Goal: Task Accomplishment & Management: Complete application form

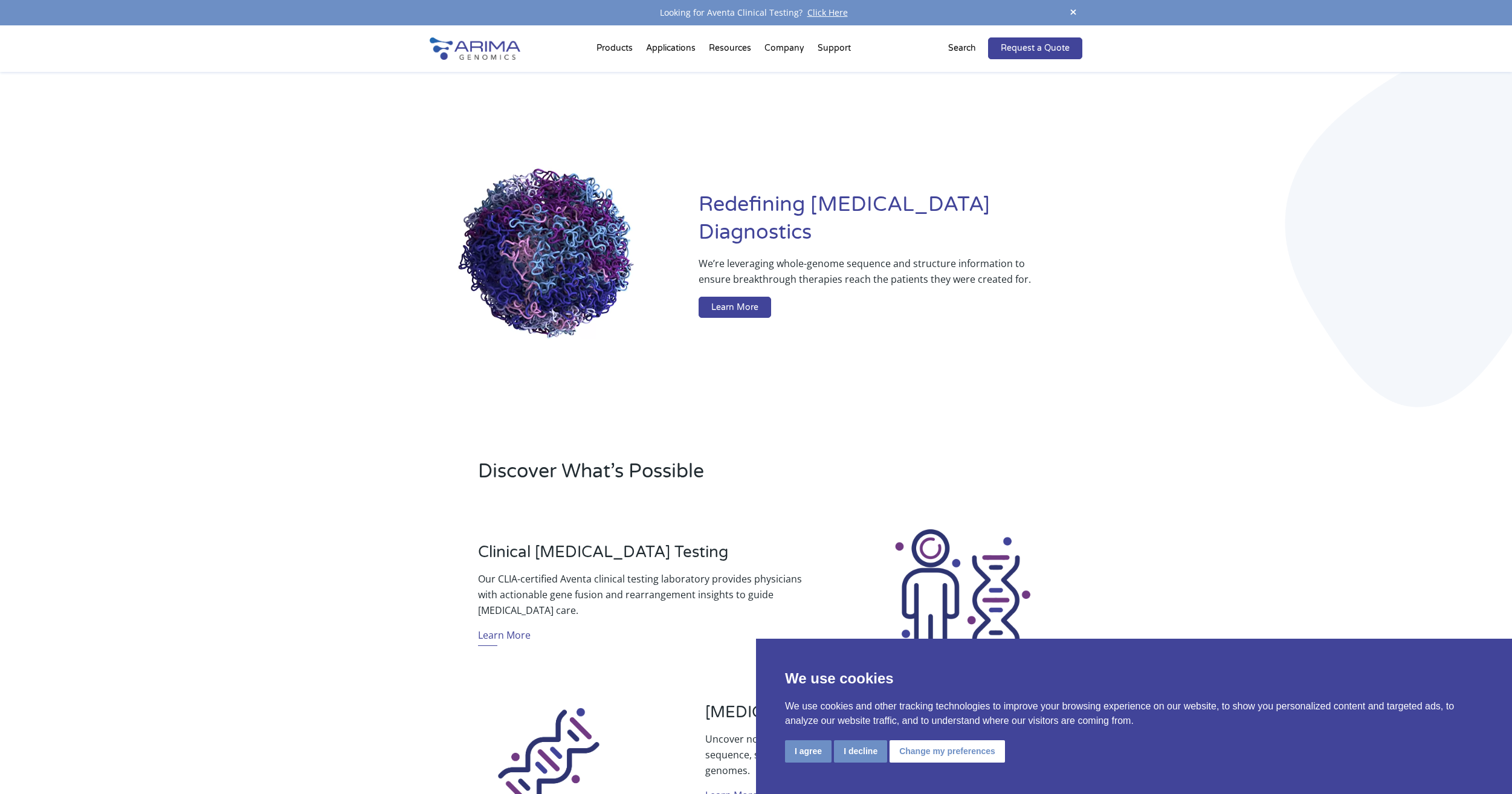
click at [973, 48] on p "Search" at bounding box center [962, 48] width 28 height 15
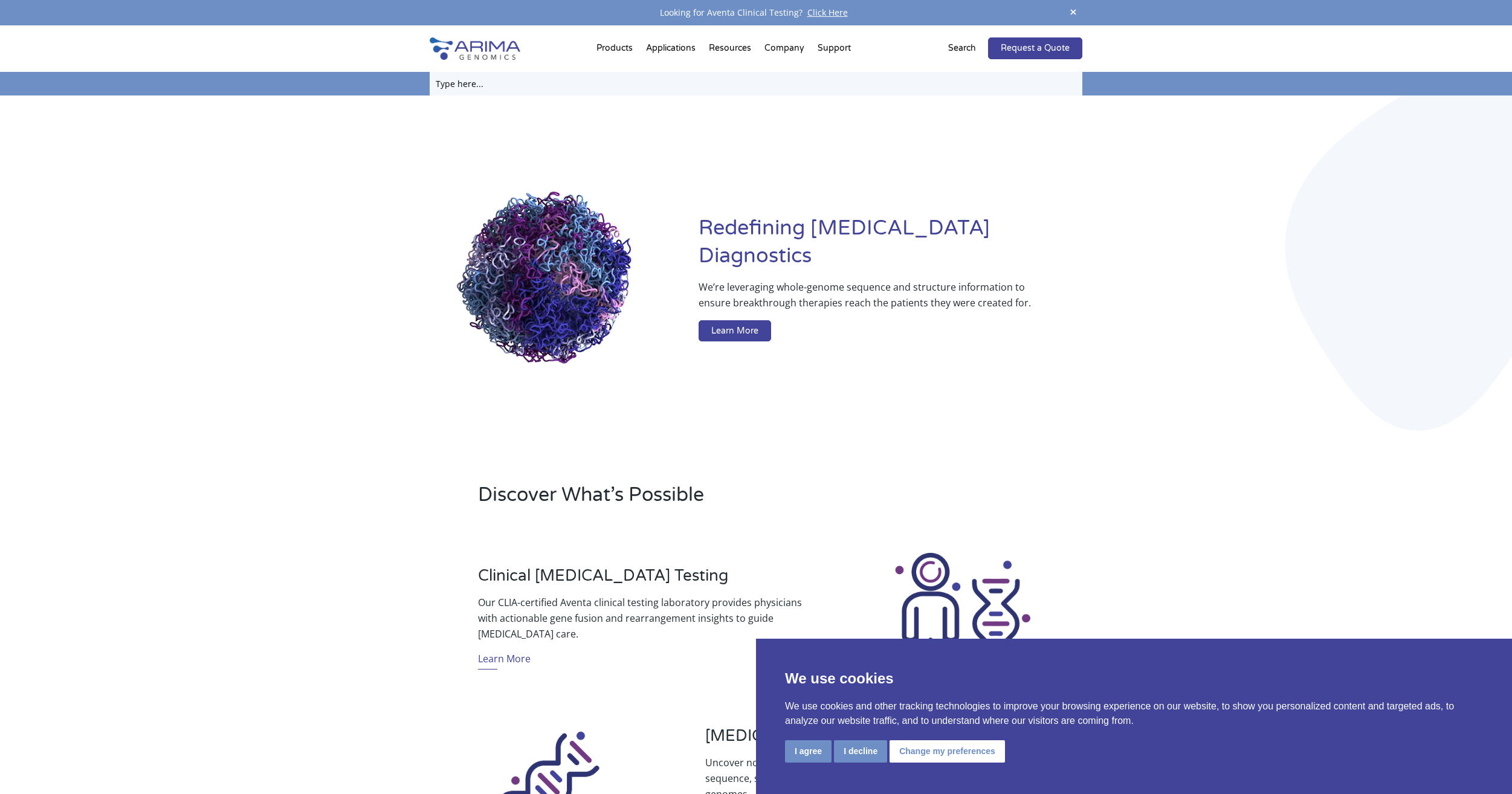
click at [492, 85] on input "text" at bounding box center [756, 83] width 652 height 24
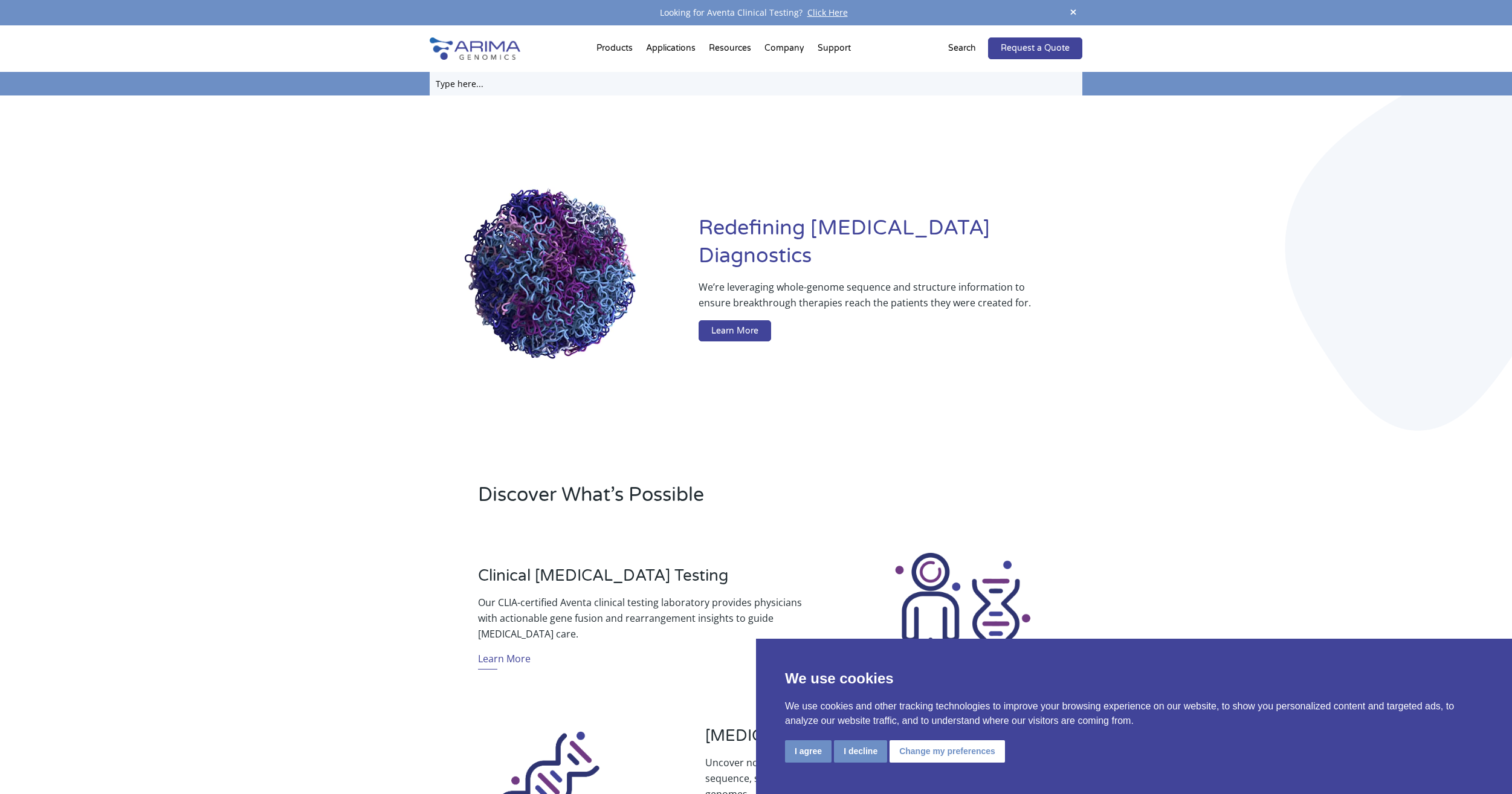
paste input "Arima 3C kit 8 reactions"
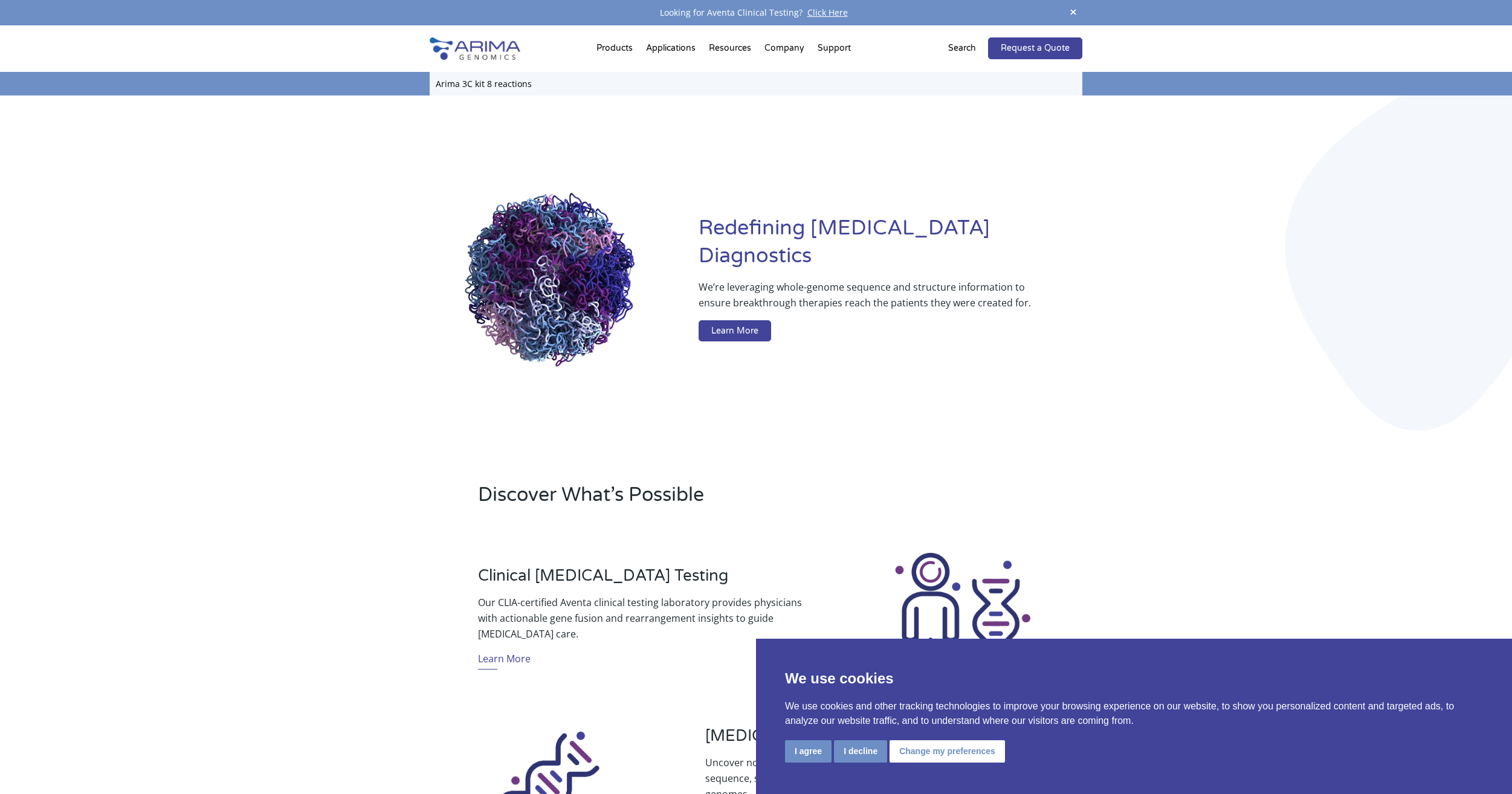
type input "Arima 3C kit 8 reactions"
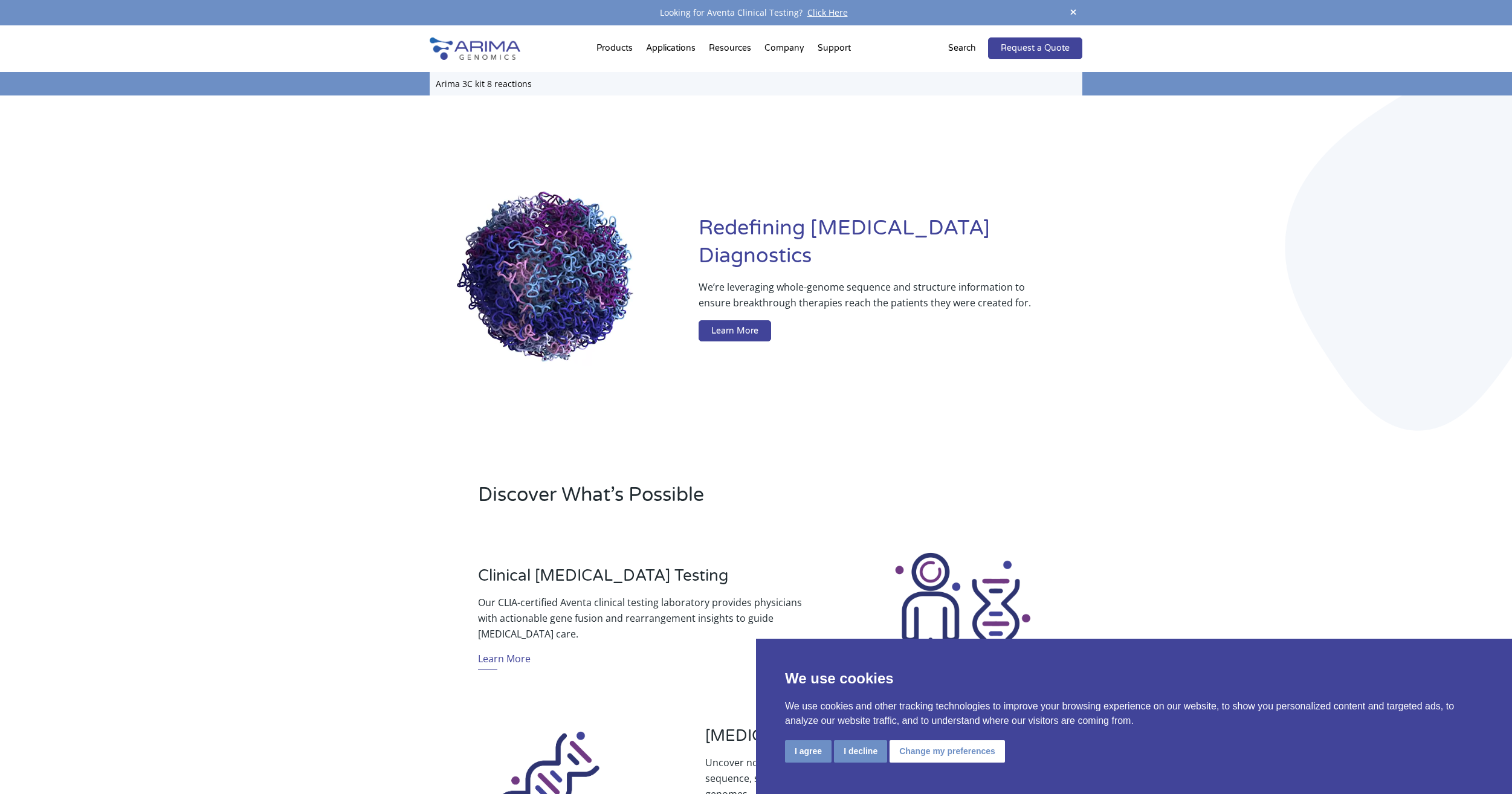
click input "Search" at bounding box center [0, 0] width 0 height 0
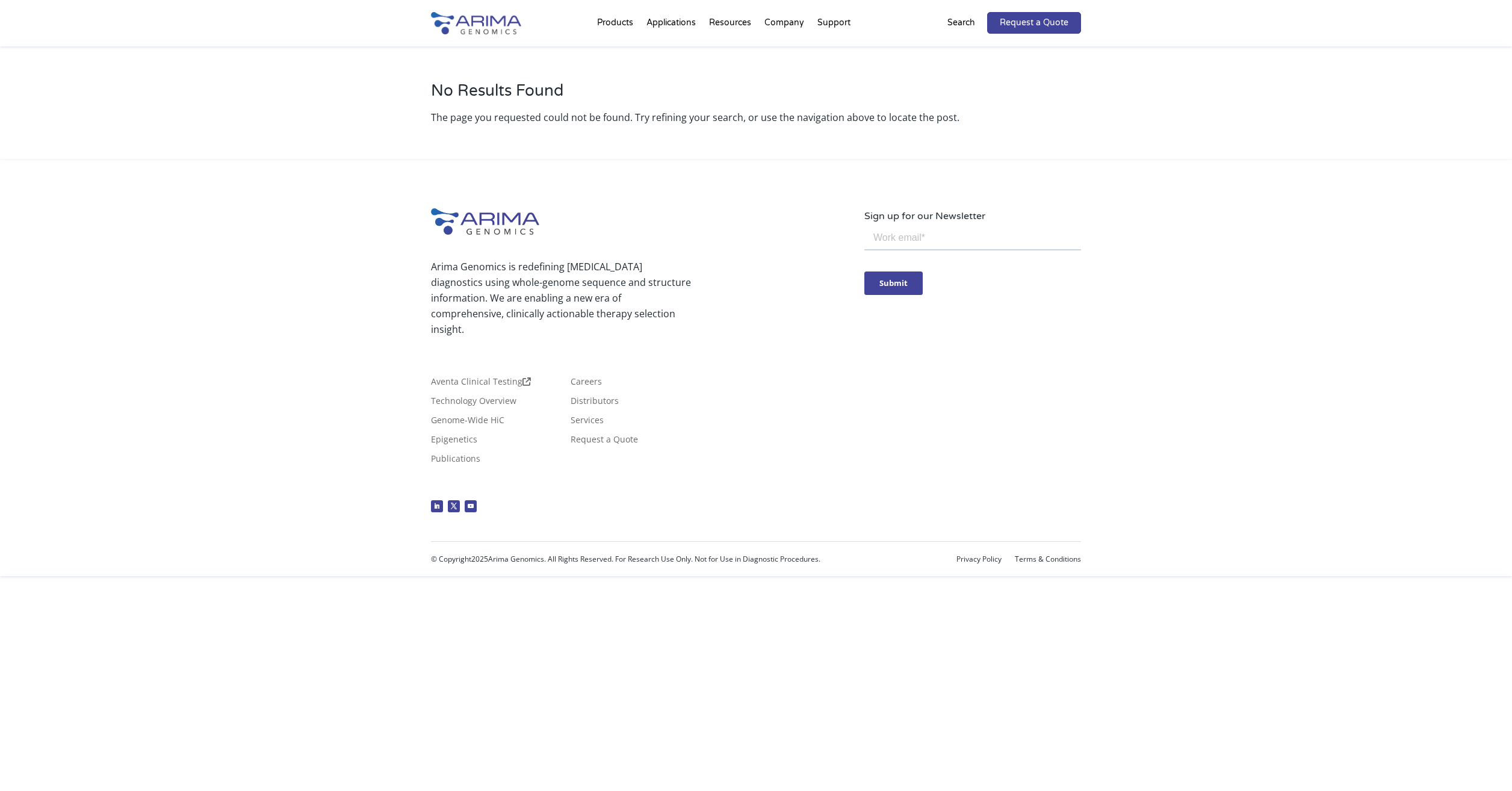
click at [686, 50] on div "No Results Found The page you requested could not be found. Try refining your s…" at bounding box center [756, 103] width 650 height 114
click at [955, 23] on p "Search" at bounding box center [961, 22] width 27 height 15
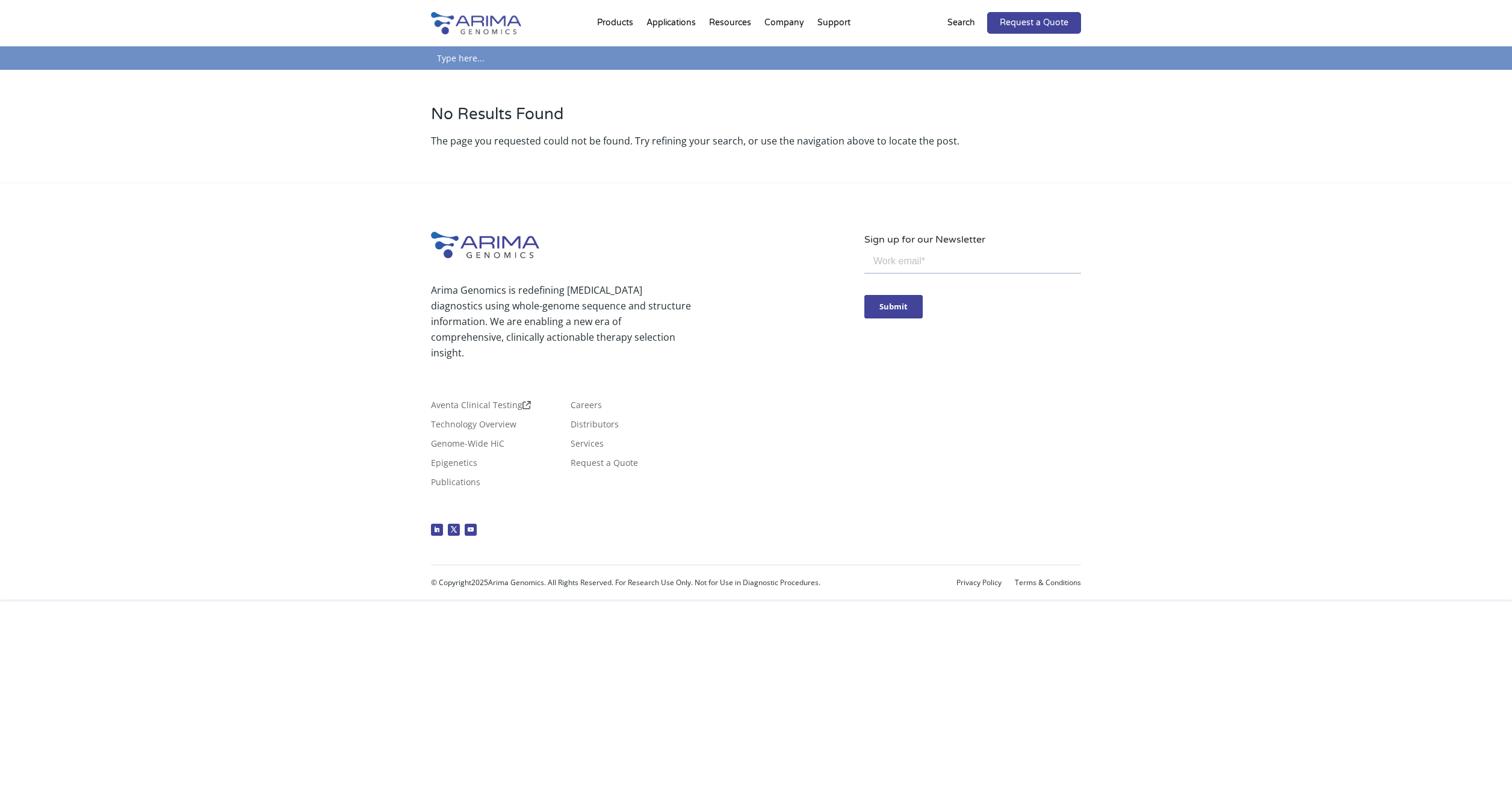
click at [616, 62] on input "text" at bounding box center [756, 58] width 650 height 23
click at [638, 59] on input "text" at bounding box center [756, 58] width 650 height 23
paste input "10113"
type input "10113"
click input "Search" at bounding box center [0, 0] width 0 height 0
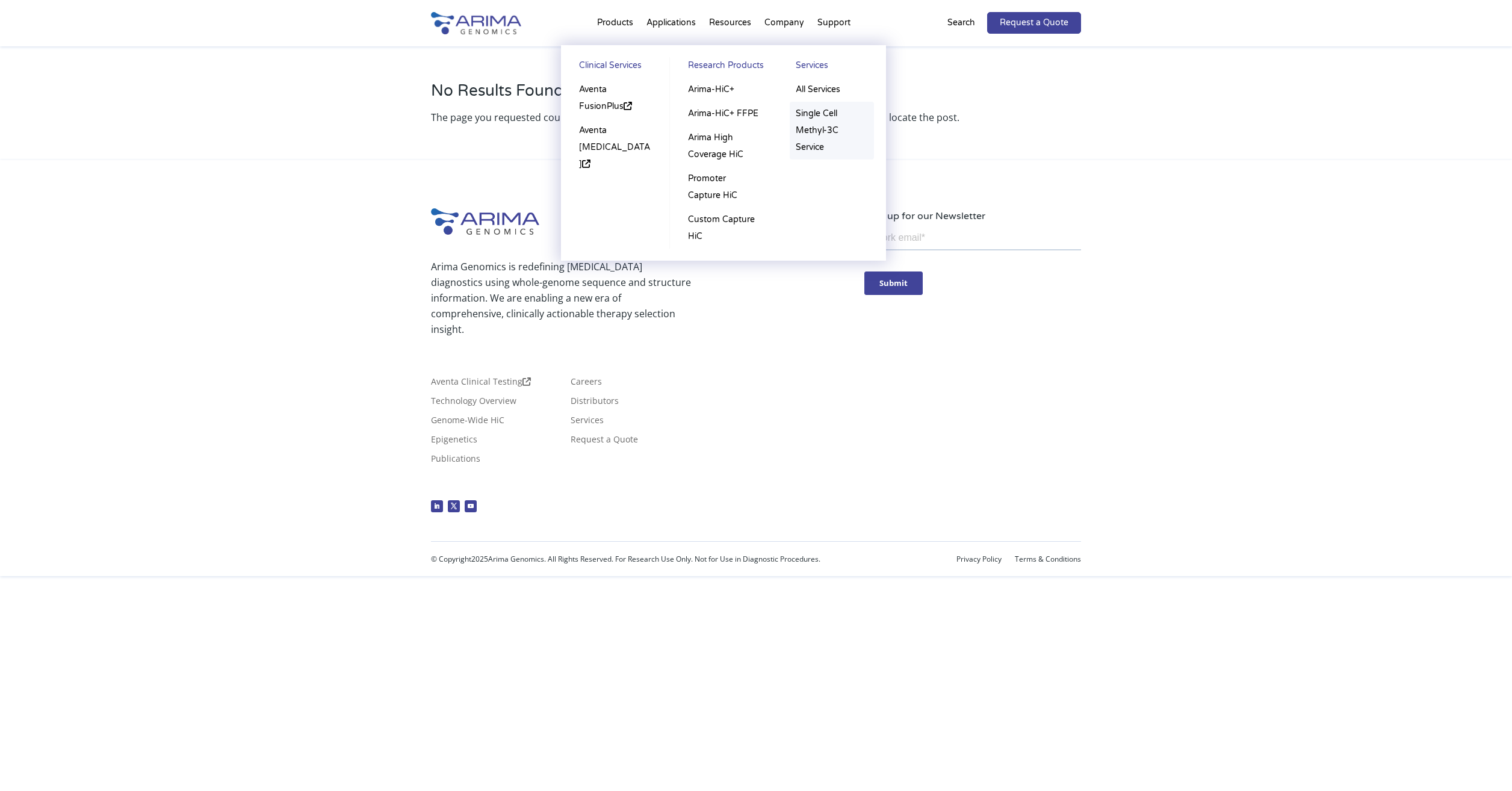
click at [829, 112] on link "Single Cell Methyl-3C Service" at bounding box center [832, 131] width 84 height 58
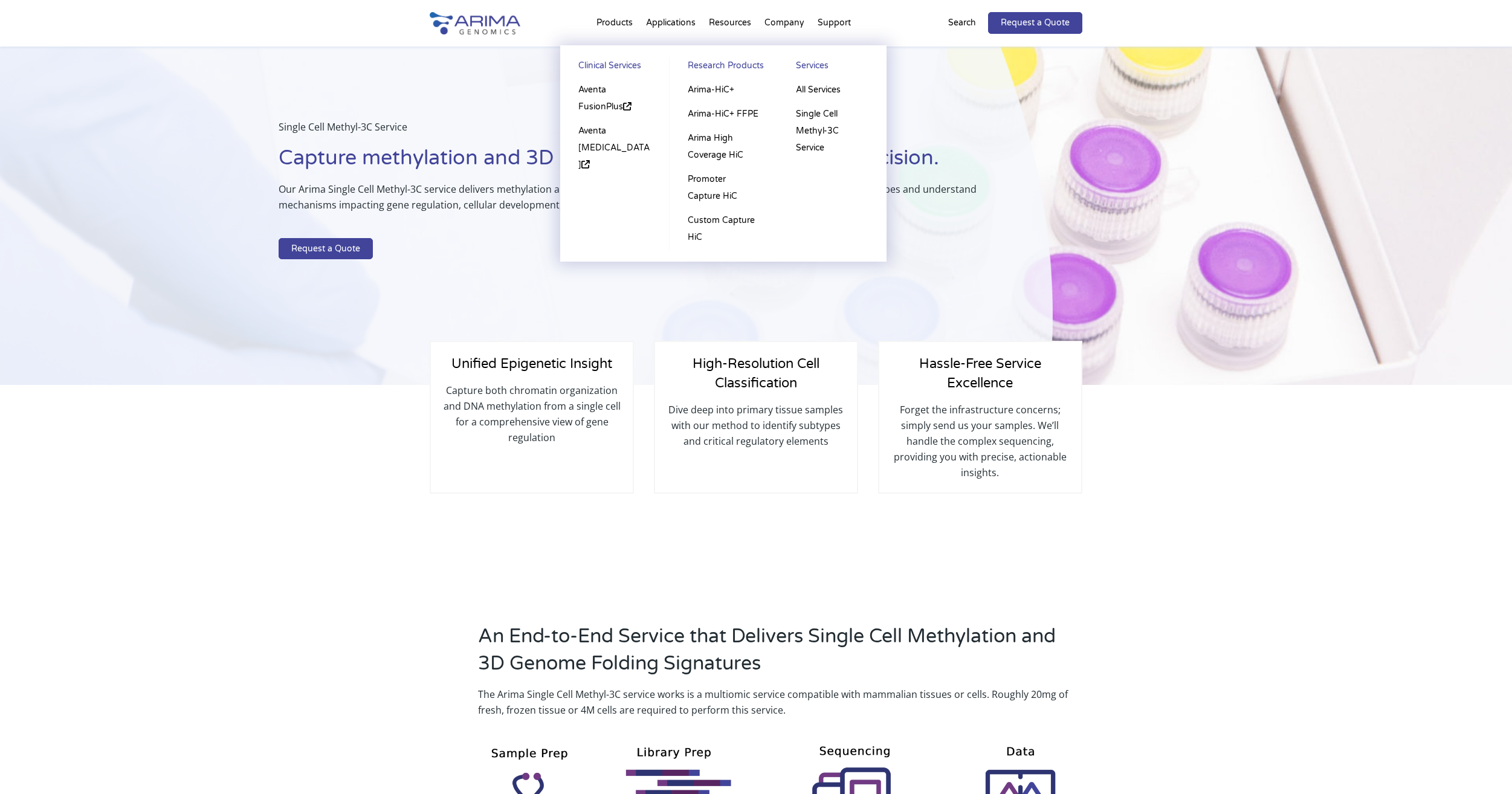
click at [621, 24] on li "Products Clinical Services Aventa FusionPlus Aventa Lymphoma Research Products …" at bounding box center [615, 25] width 50 height 41
click at [720, 65] on link "Research Products" at bounding box center [723, 67] width 84 height 21
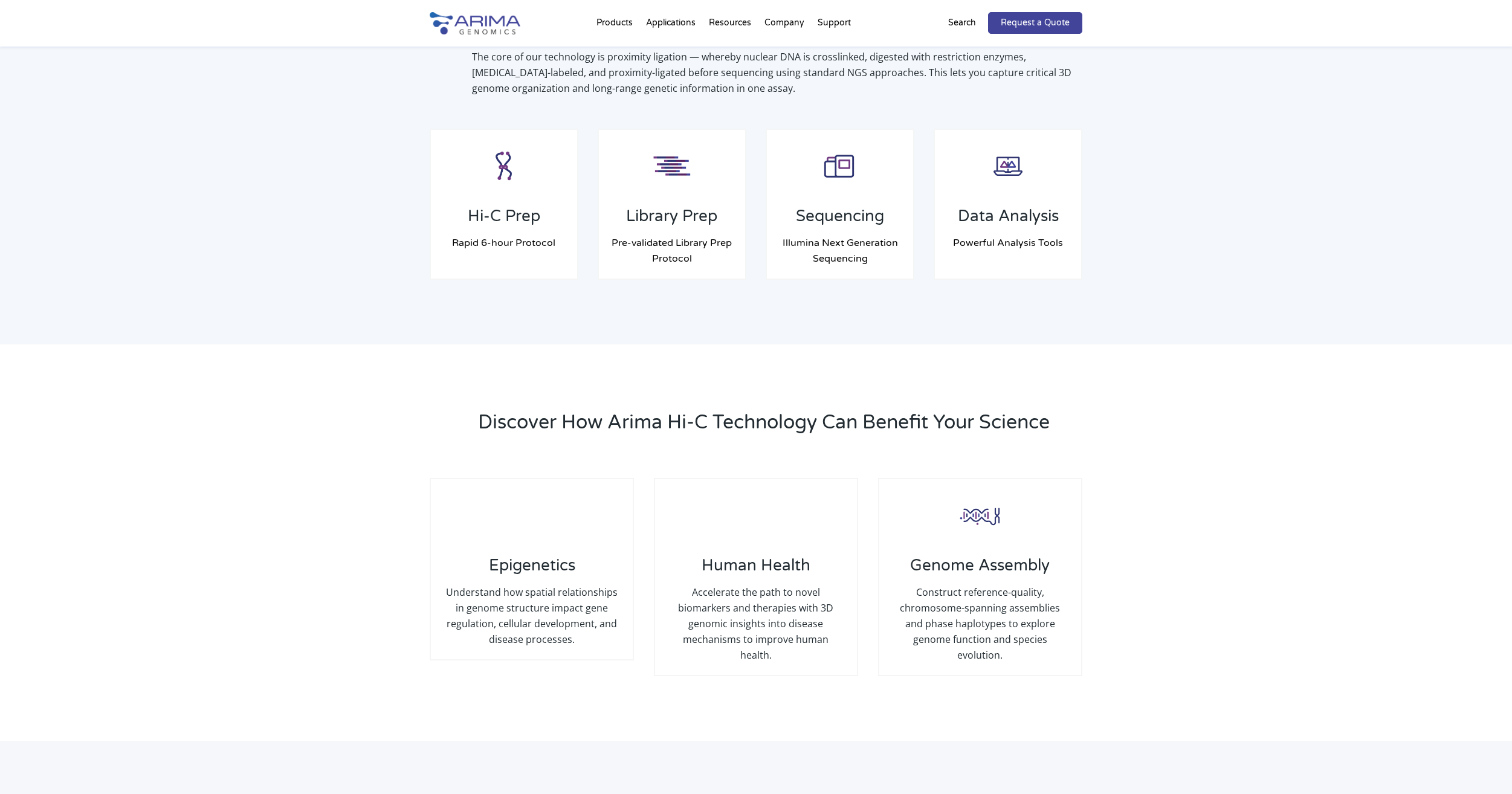
scroll to position [933, 0]
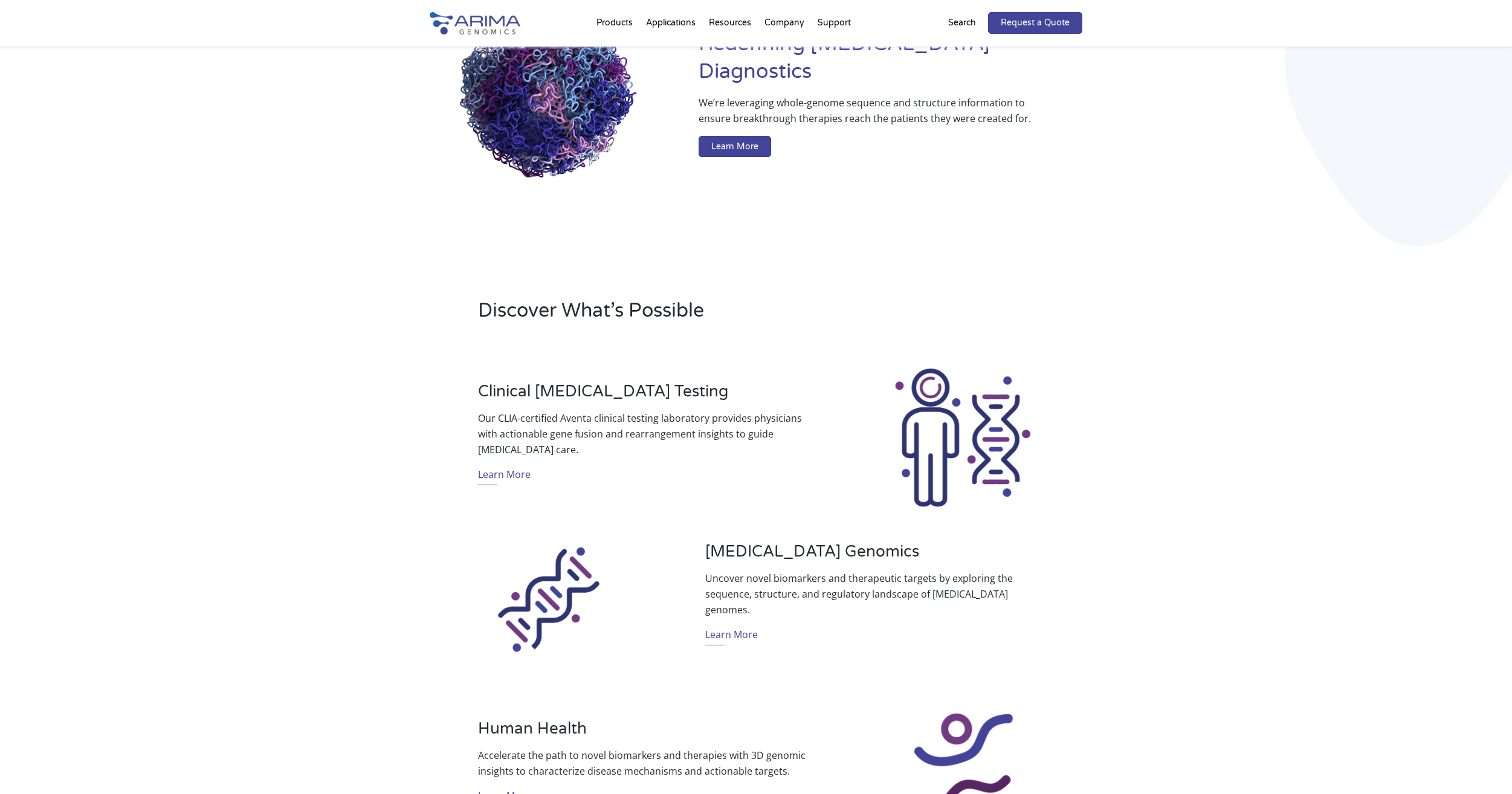
scroll to position [155, 0]
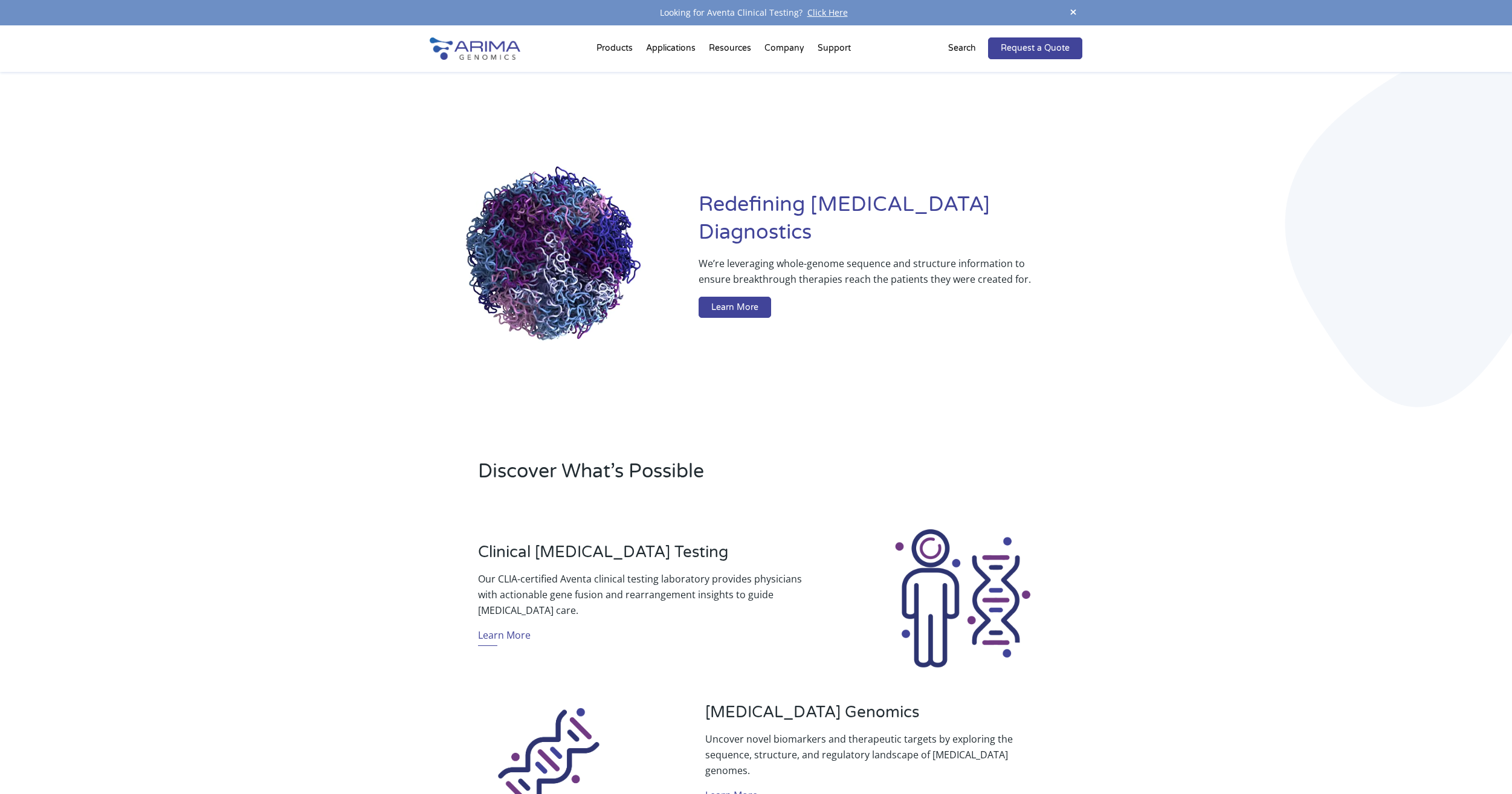
drag, startPoint x: 969, startPoint y: 48, endPoint x: 925, endPoint y: 77, distance: 52.7
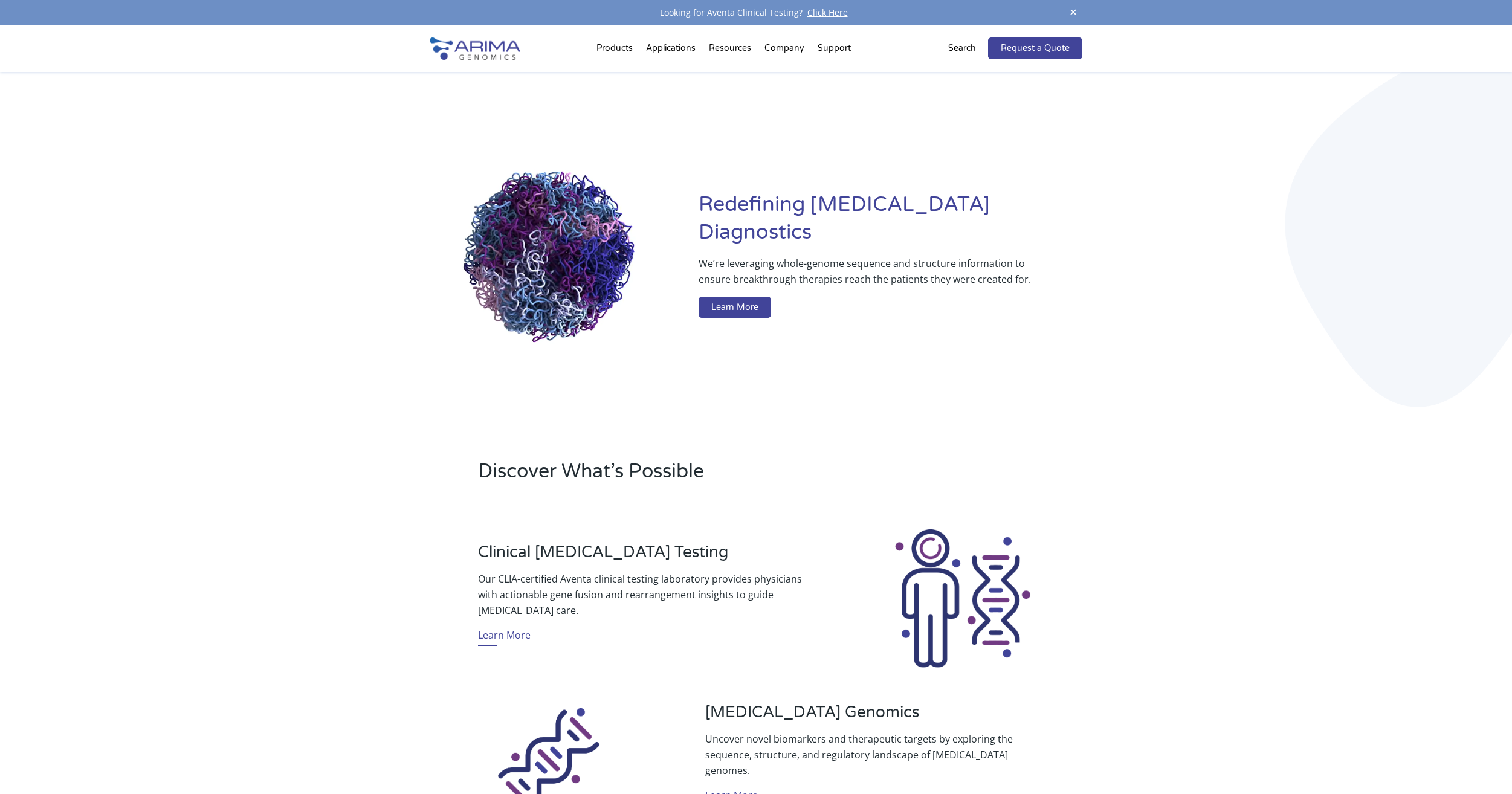
click at [969, 48] on p "Search" at bounding box center [962, 48] width 28 height 15
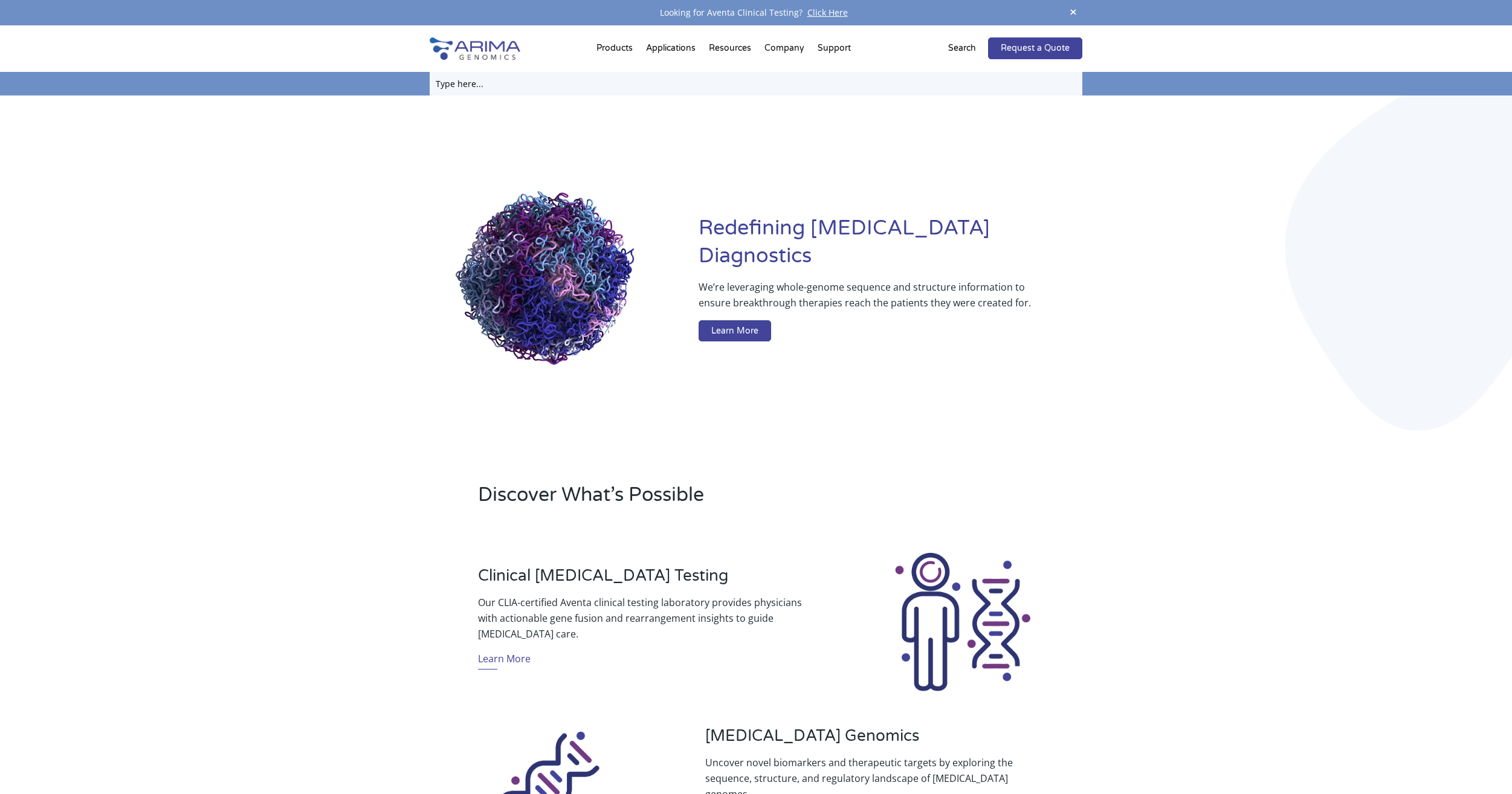
click at [683, 83] on input "text" at bounding box center [756, 83] width 652 height 24
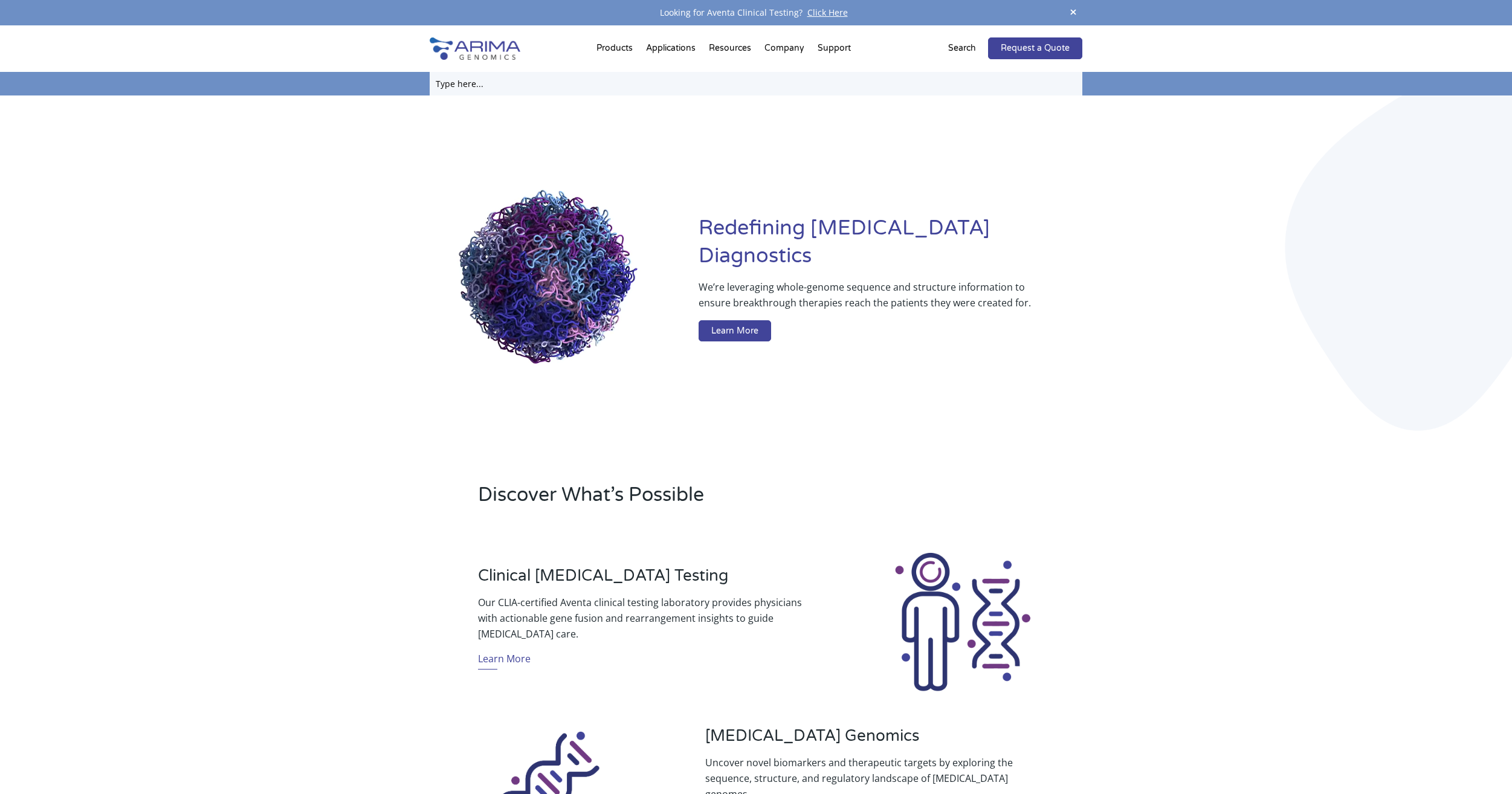
paste input "A101040"
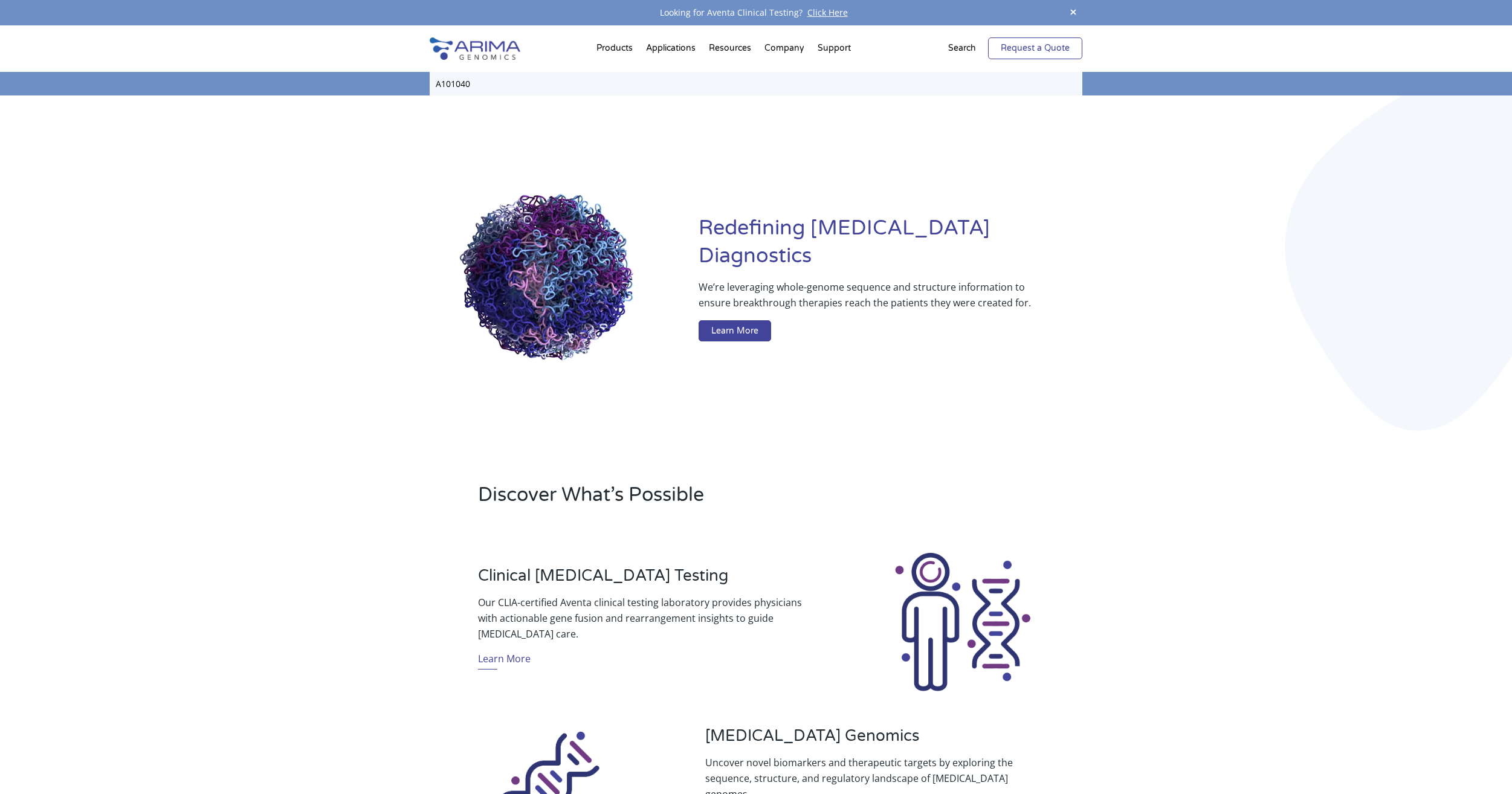
type input "A101040"
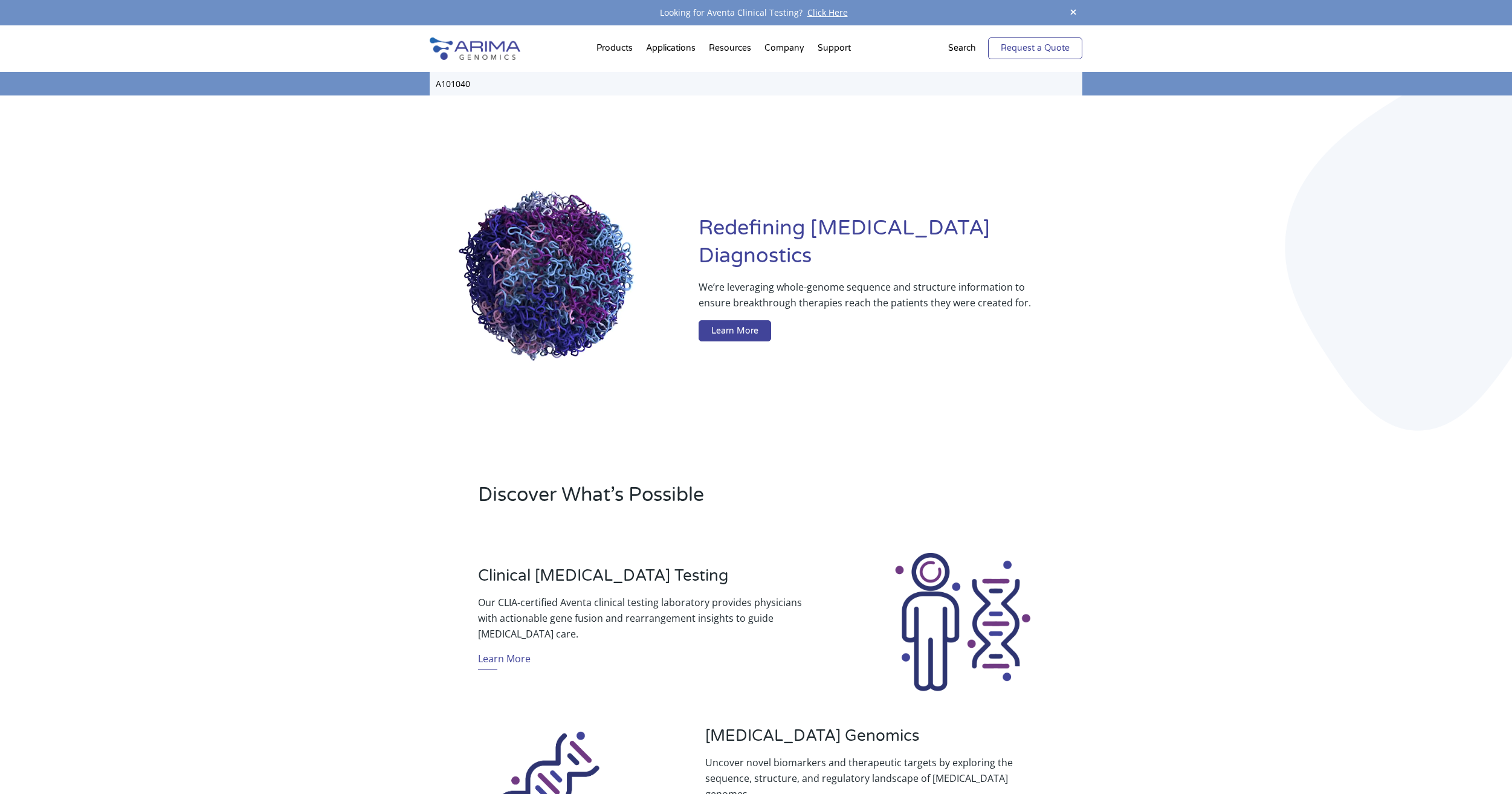
click at [1045, 38] on link "Request a Quote" at bounding box center [1035, 48] width 94 height 22
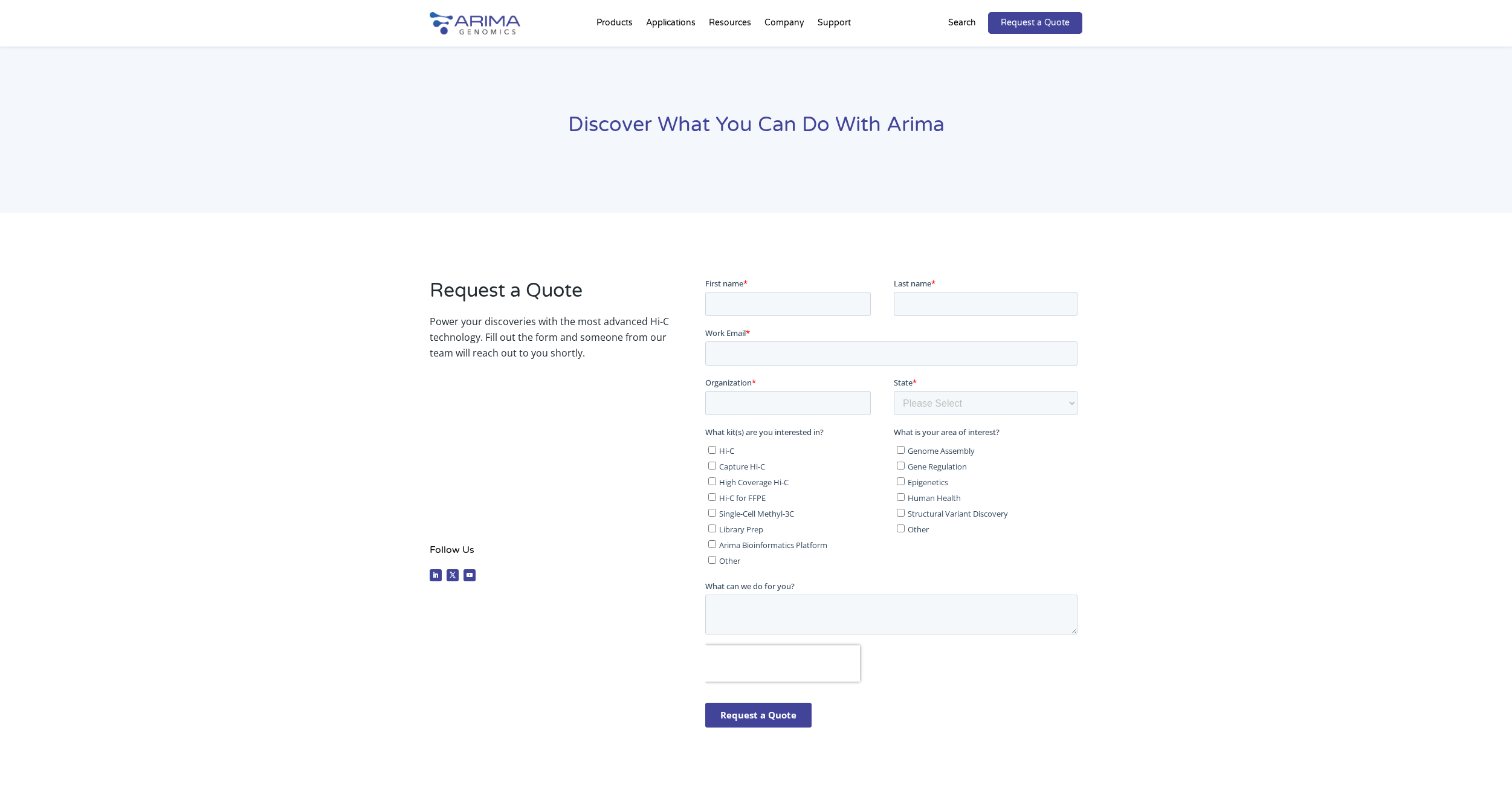
click at [1347, 299] on div "Request a Quote Power your discoveries with the most advanced Hi-C technology. …" at bounding box center [756, 507] width 1512 height 589
click at [964, 21] on p "Search" at bounding box center [962, 22] width 28 height 15
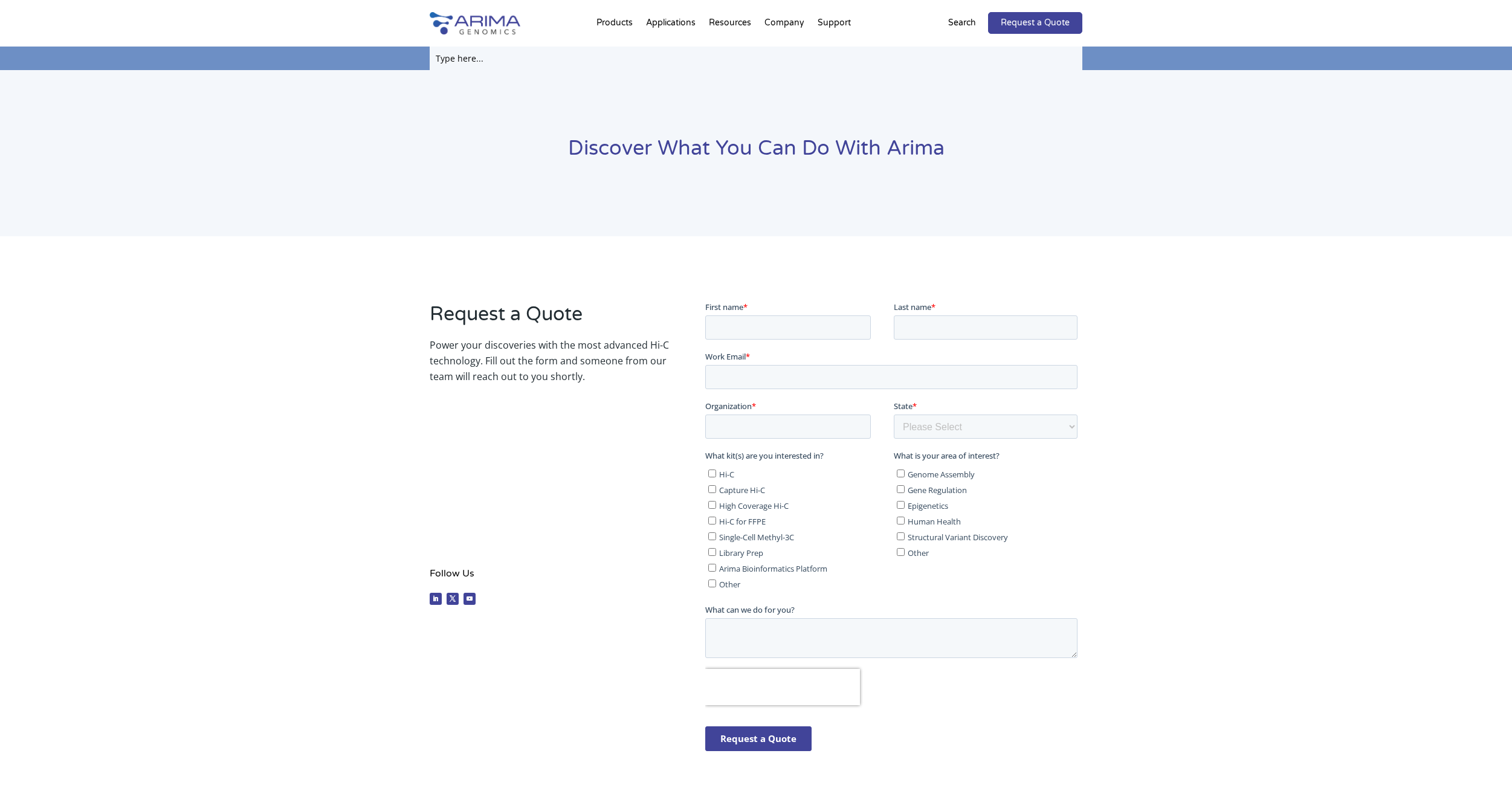
click at [743, 68] on input "text" at bounding box center [756, 58] width 652 height 24
paste input "A101040"
type input "A101040"
click at [1019, 29] on link "Request a Quote" at bounding box center [1035, 23] width 94 height 22
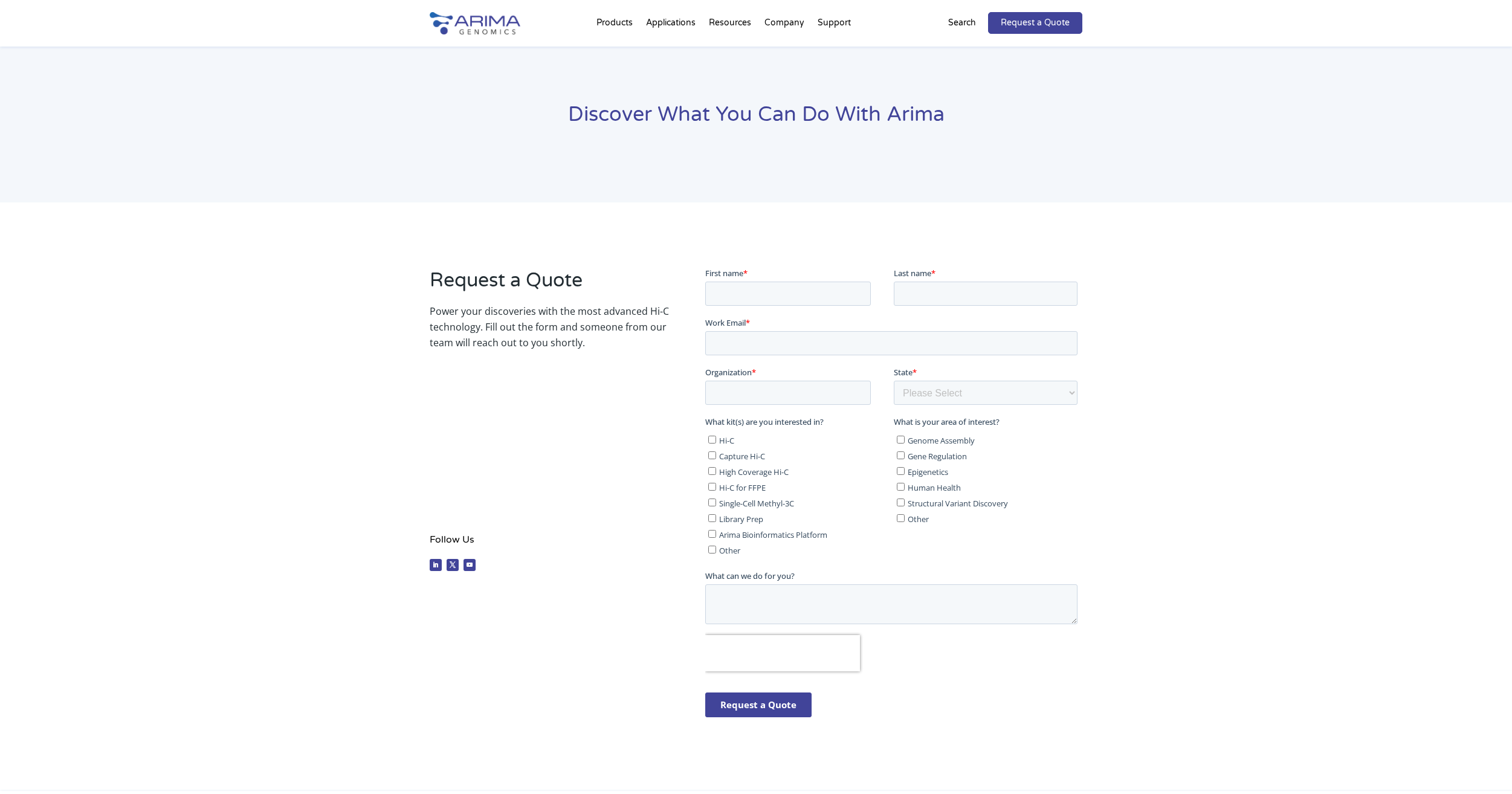
scroll to position [4, 0]
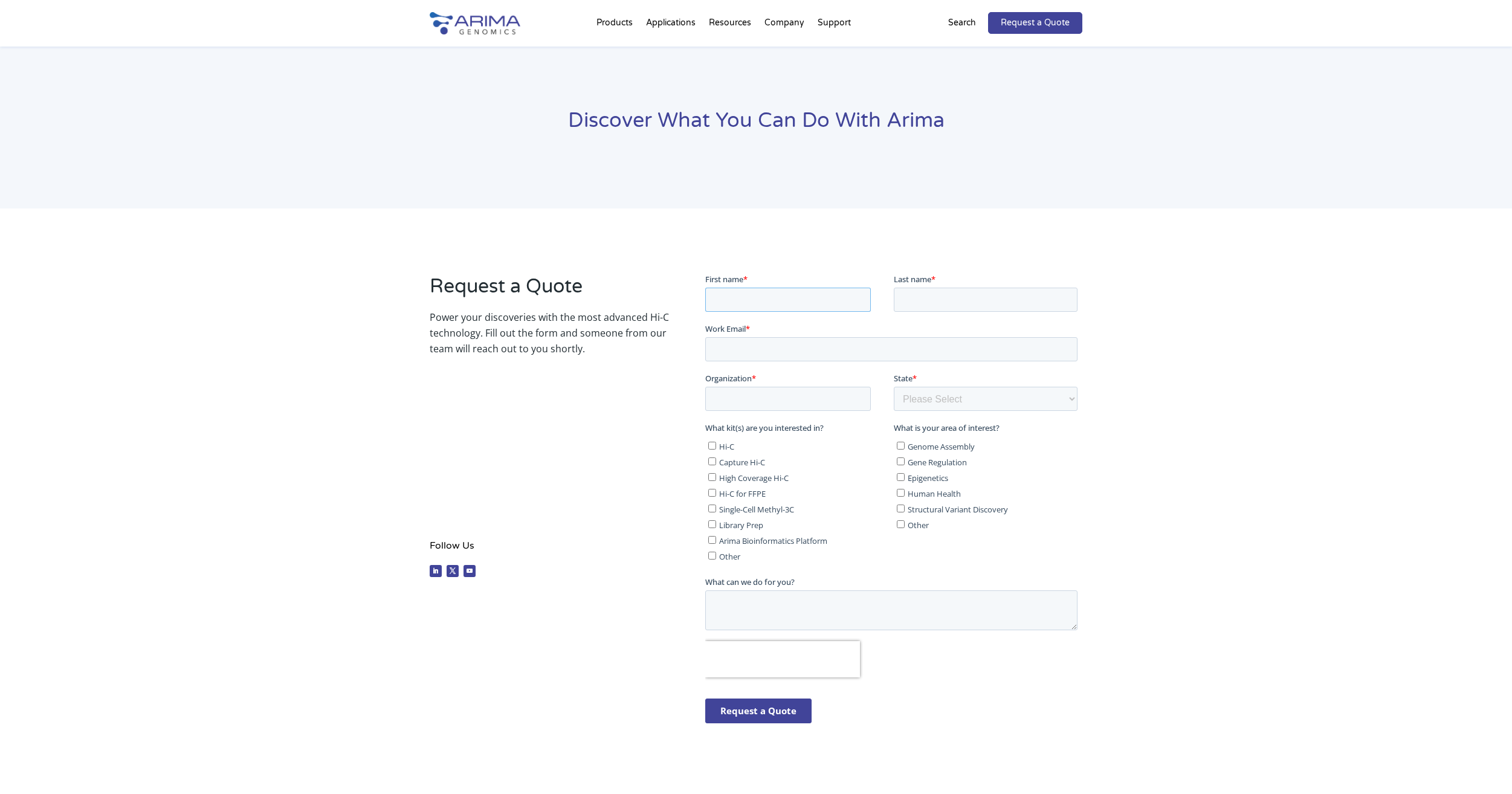
click at [797, 301] on input "First name *" at bounding box center [788, 299] width 165 height 24
type input "Shuxin"
click at [925, 301] on input "Last name *" at bounding box center [985, 299] width 184 height 24
type input "chen"
click at [814, 357] on input "Work Email *" at bounding box center [891, 349] width 372 height 24
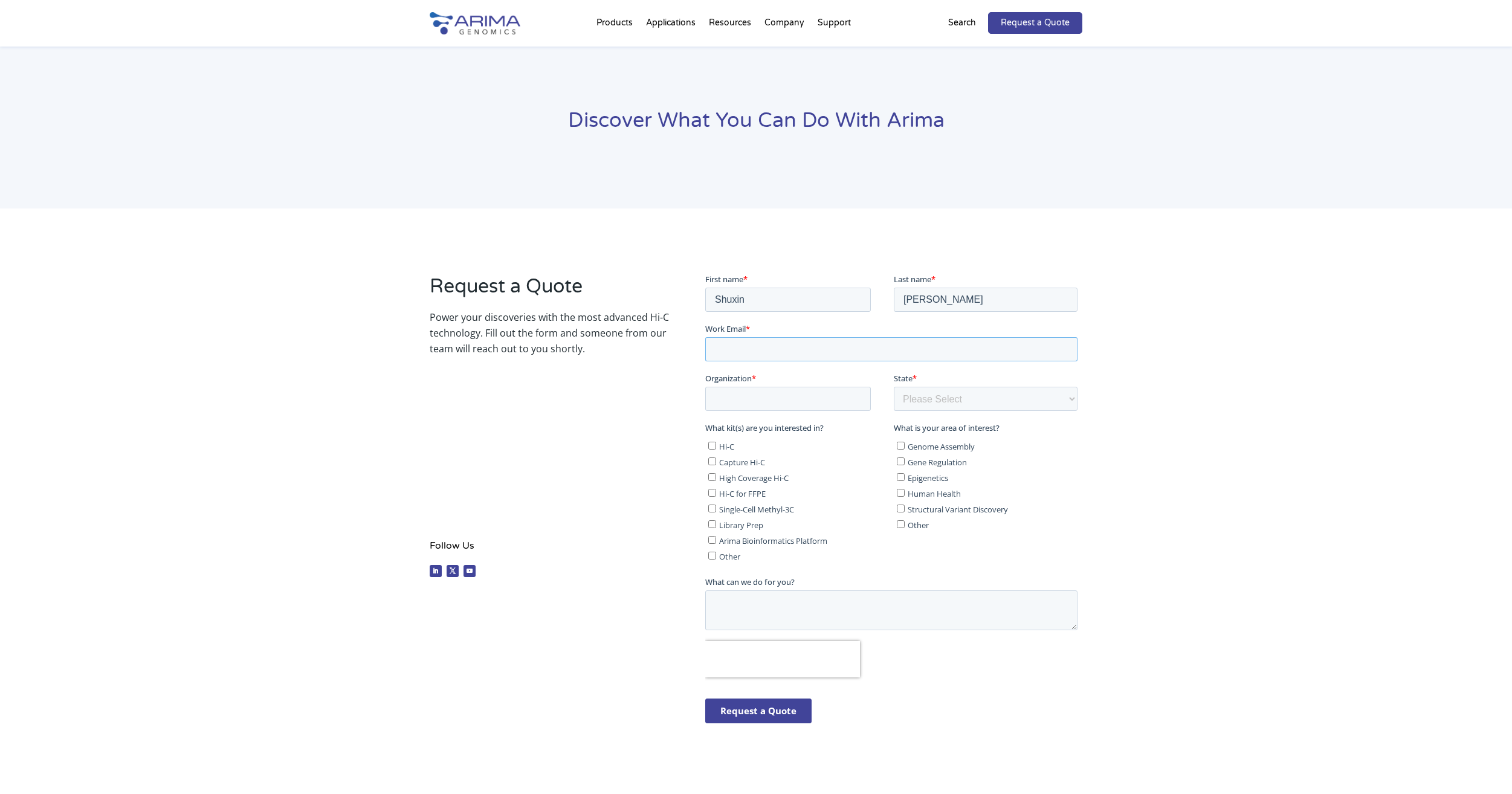
type input "[EMAIL_ADDRESS][DOMAIN_NAME]"
click at [817, 396] on input "Organization *" at bounding box center [788, 398] width 165 height 24
type input "深圳湾实验室"
click at [950, 397] on select "Please Select Other/Non-US Alabama Alaska Arizona Arkansas California Colorado …" at bounding box center [985, 398] width 184 height 24
select select "Other/Non-US"
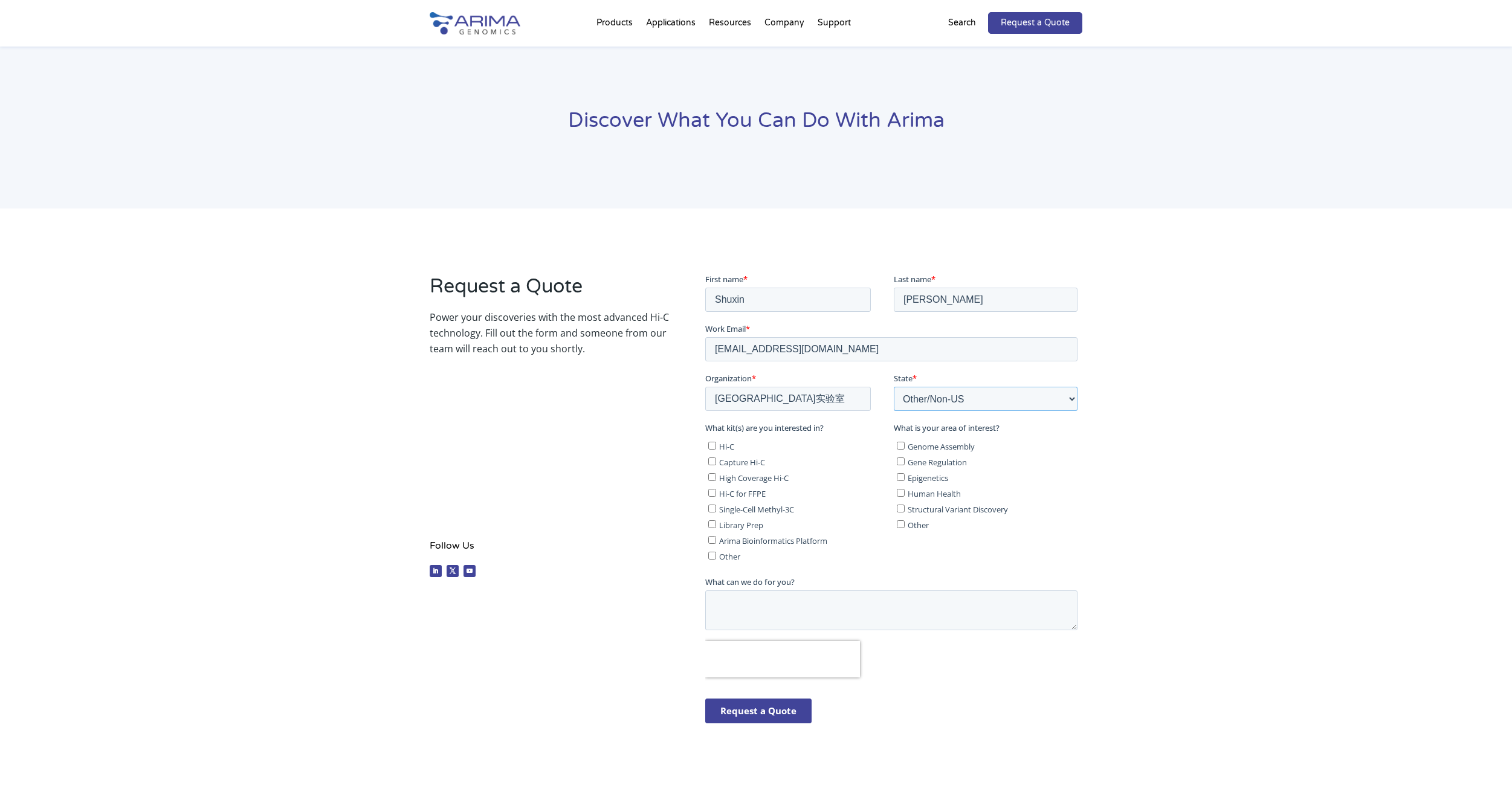
click at [893, 386] on select "Please Select Other/Non-US Alabama Alaska Arizona Arkansas California Colorado …" at bounding box center [985, 398] width 184 height 24
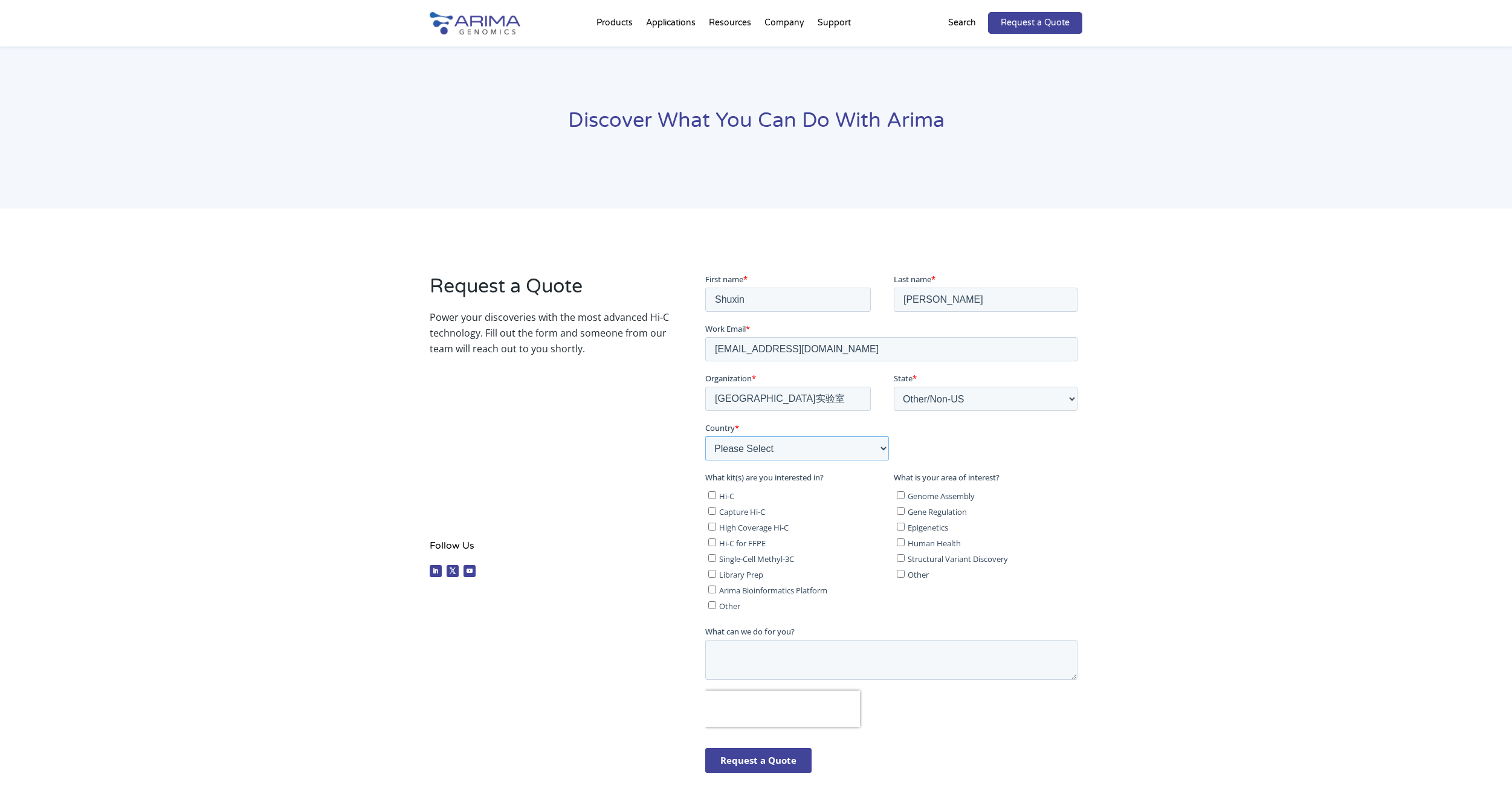
click at [831, 448] on select "Please Select Afghanistan Åland Islands Albania Algeria American Samoa Andorra …" at bounding box center [796, 448] width 184 height 24
select select "China"
click at [705, 436] on select "Please Select Afghanistan Åland Islands Albania Algeria American Samoa Andorra …" at bounding box center [796, 448] width 184 height 24
click at [720, 496] on span "Hi-C" at bounding box center [726, 496] width 15 height 11
click at [716, 496] on input "Hi-C" at bounding box center [712, 495] width 8 height 8
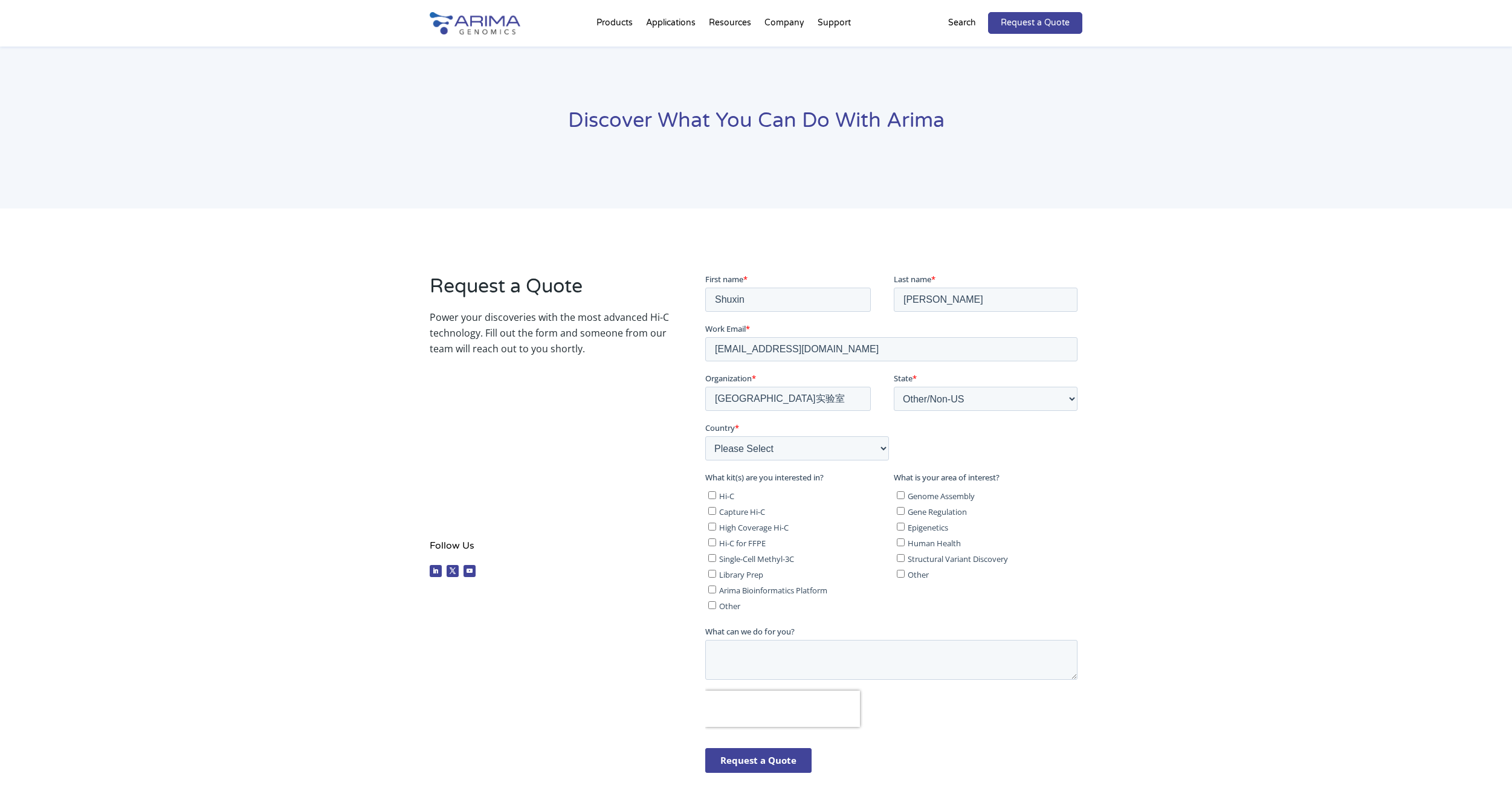
checkbox input "true"
click at [917, 493] on span "Genome Assembly" at bounding box center [940, 496] width 67 height 11
click at [904, 493] on input "Genome Assembly" at bounding box center [900, 495] width 8 height 8
click at [915, 485] on ul "Genome Assembly Gene Regulation Epigenetics Human Health Structural Variant Dis…" at bounding box center [985, 532] width 184 height 94
click at [928, 496] on span "Genome Assembly" at bounding box center [940, 496] width 67 height 11
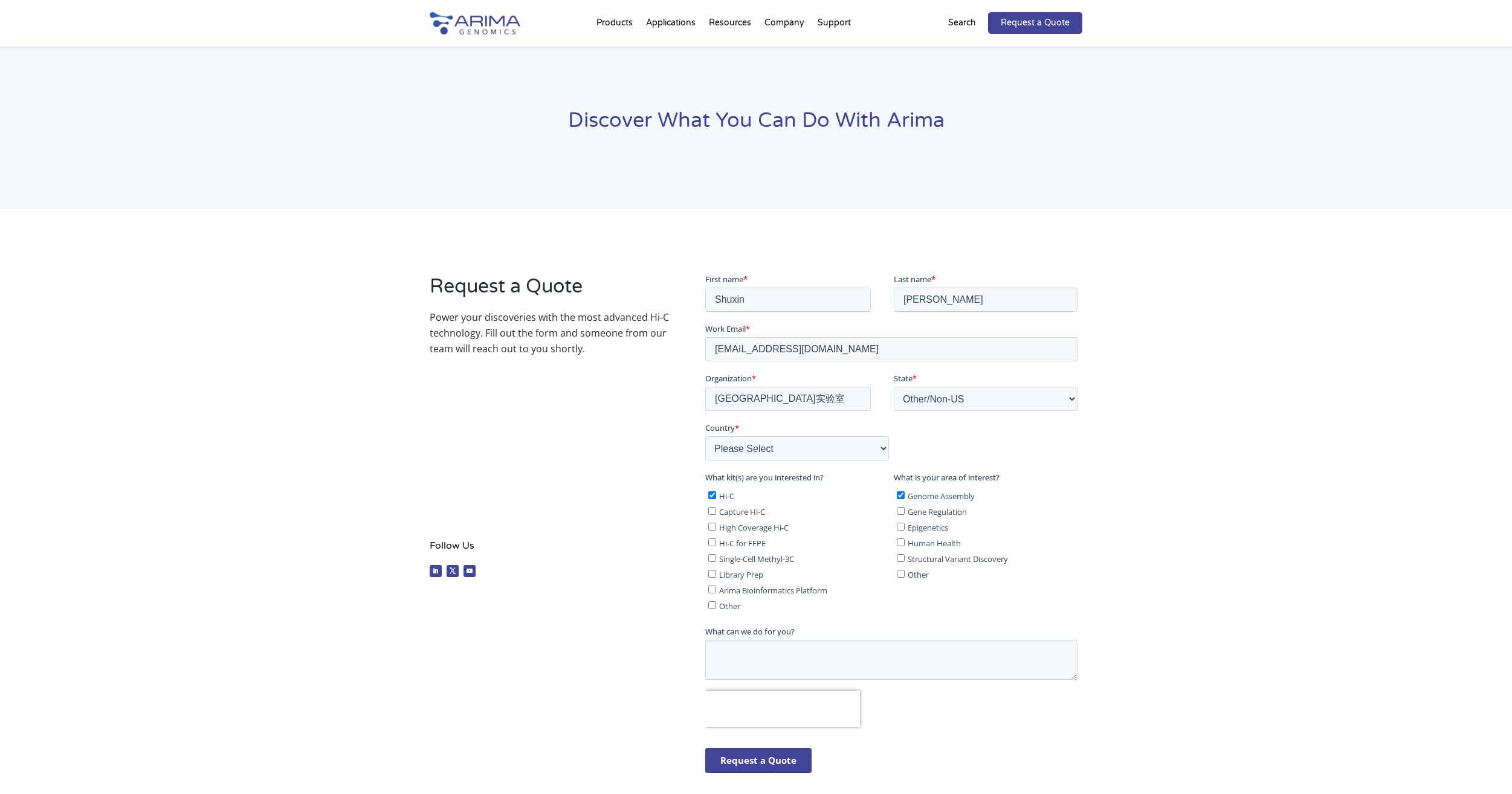
click at [904, 496] on input "Genome Assembly" at bounding box center [900, 495] width 8 height 8
checkbox input "false"
click at [931, 509] on span "Gene Regulation" at bounding box center [936, 511] width 59 height 11
click at [904, 509] on input "Gene Regulation" at bounding box center [900, 511] width 8 height 8
checkbox input "true"
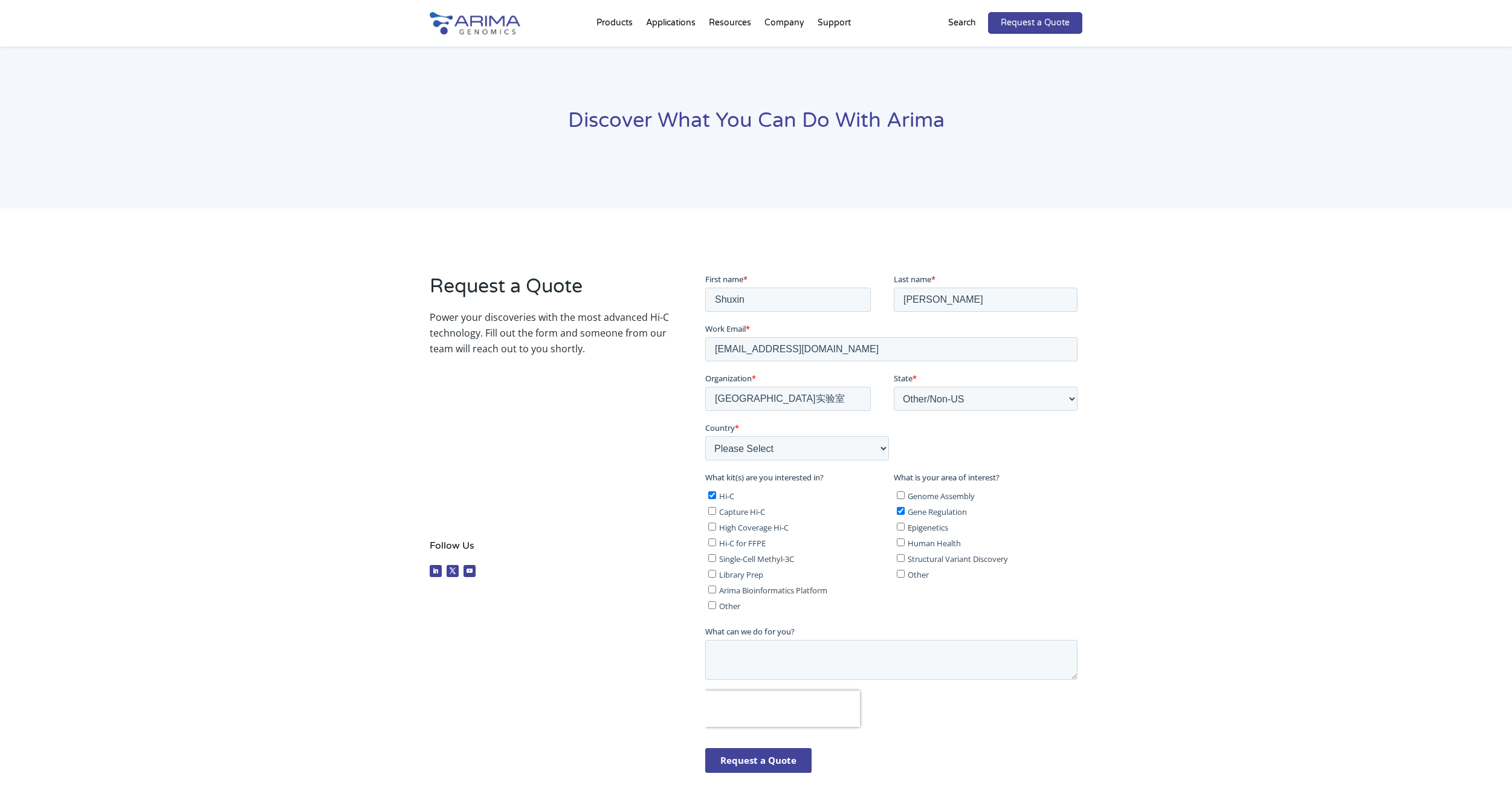
click at [936, 530] on span "Epigenetics" at bounding box center [927, 527] width 40 height 11
click at [904, 530] on input "Epigenetics" at bounding box center [900, 526] width 8 height 8
checkbox input "true"
click at [939, 547] on span "Human Health" at bounding box center [933, 543] width 53 height 11
click at [904, 546] on input "Human Health" at bounding box center [900, 542] width 8 height 8
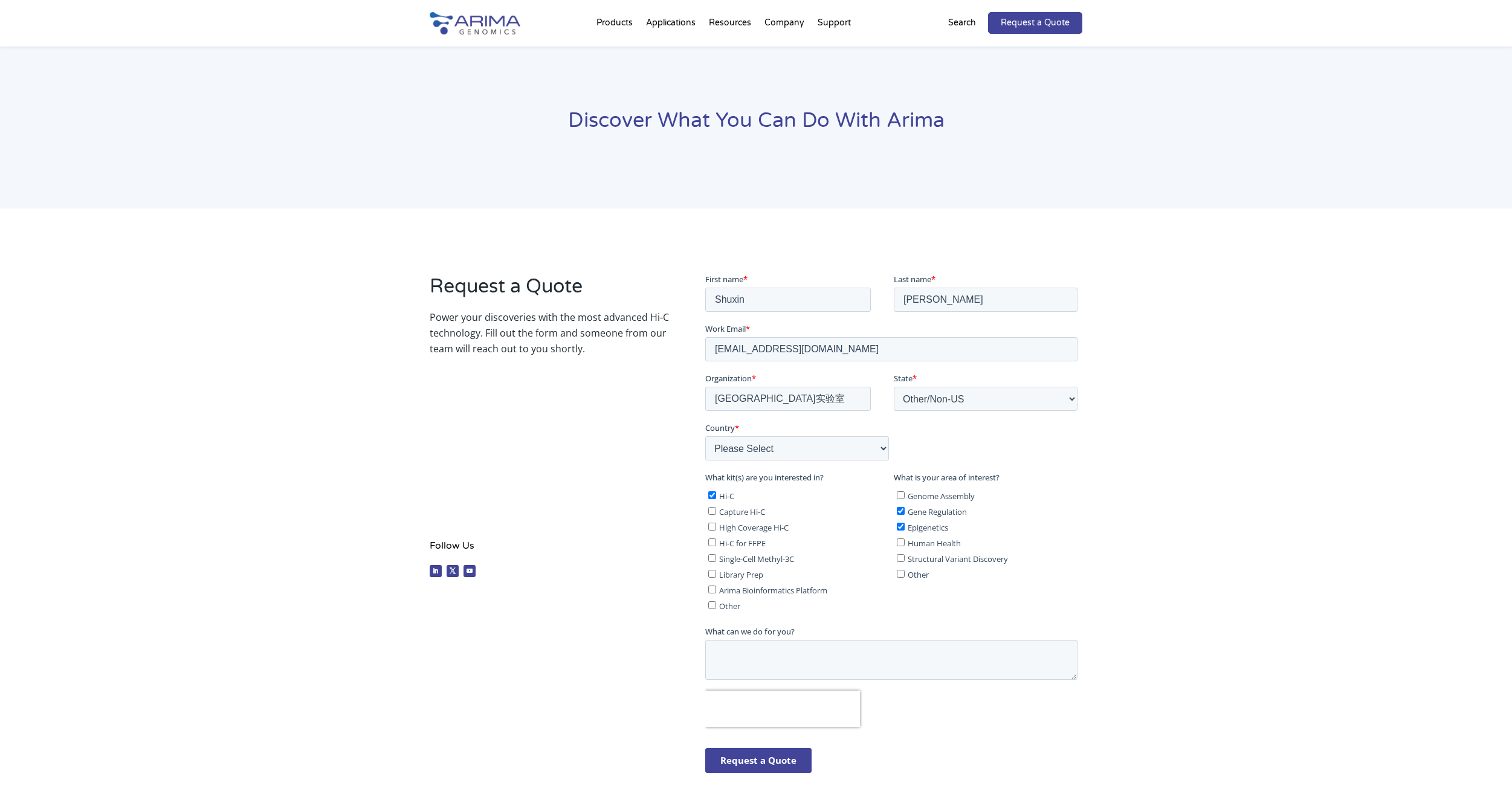
checkbox input "true"
click at [931, 561] on span "Structural Variant Discovery" at bounding box center [956, 558] width 100 height 11
click at [904, 561] on input "Structural Variant Discovery" at bounding box center [900, 558] width 8 height 8
checkbox input "true"
click at [760, 515] on span "Capture Hi-C" at bounding box center [741, 511] width 46 height 11
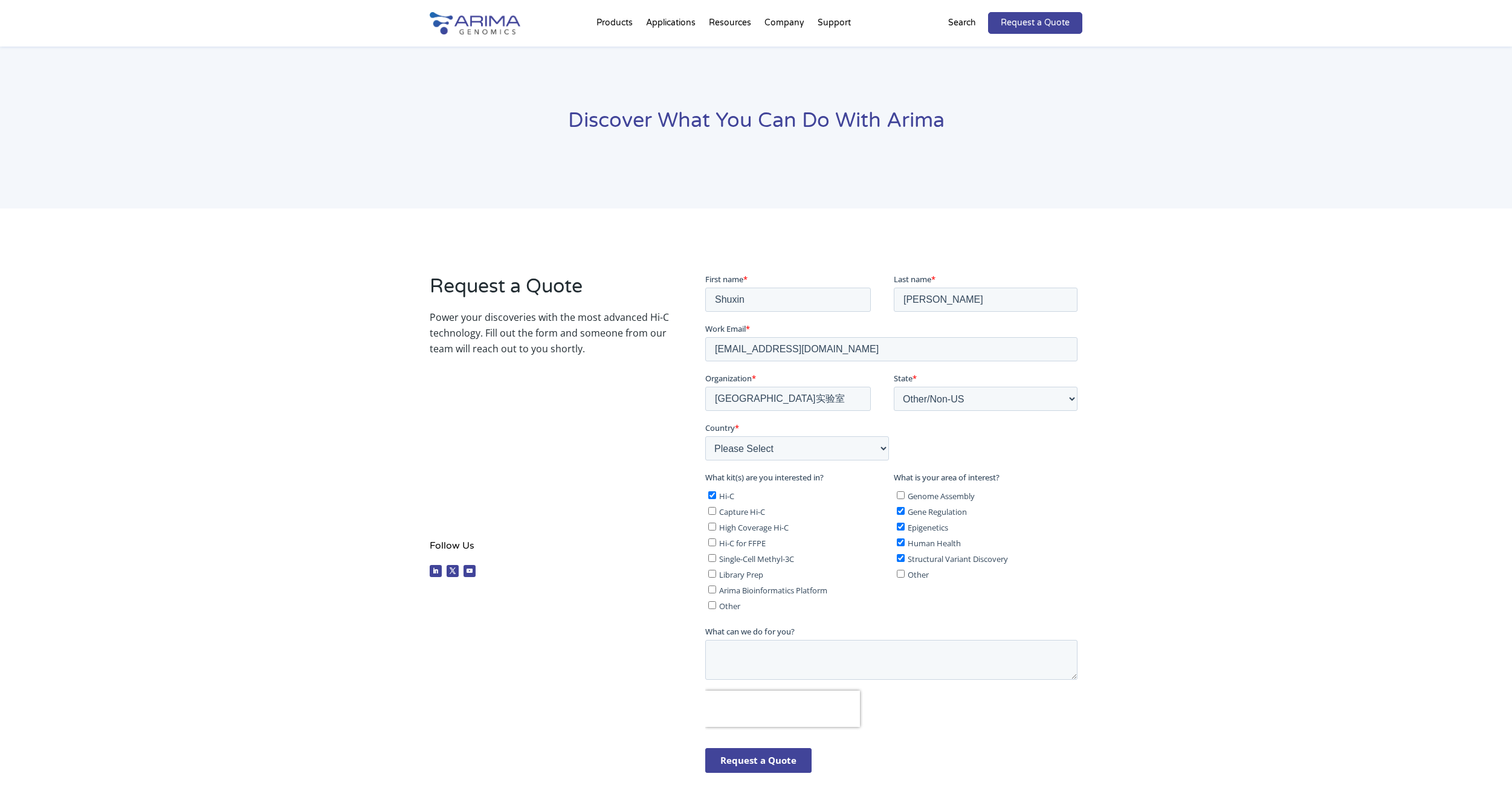
click at [716, 515] on input "Capture Hi-C" at bounding box center [712, 511] width 8 height 8
checkbox input "true"
click at [750, 554] on span "Single-Cell Methyl-3C" at bounding box center [755, 558] width 75 height 11
drag, startPoint x: 750, startPoint y: 554, endPoint x: 722, endPoint y: 555, distance: 28.0
click at [722, 555] on span "Single-Cell Methyl-3C" at bounding box center [755, 558] width 75 height 11
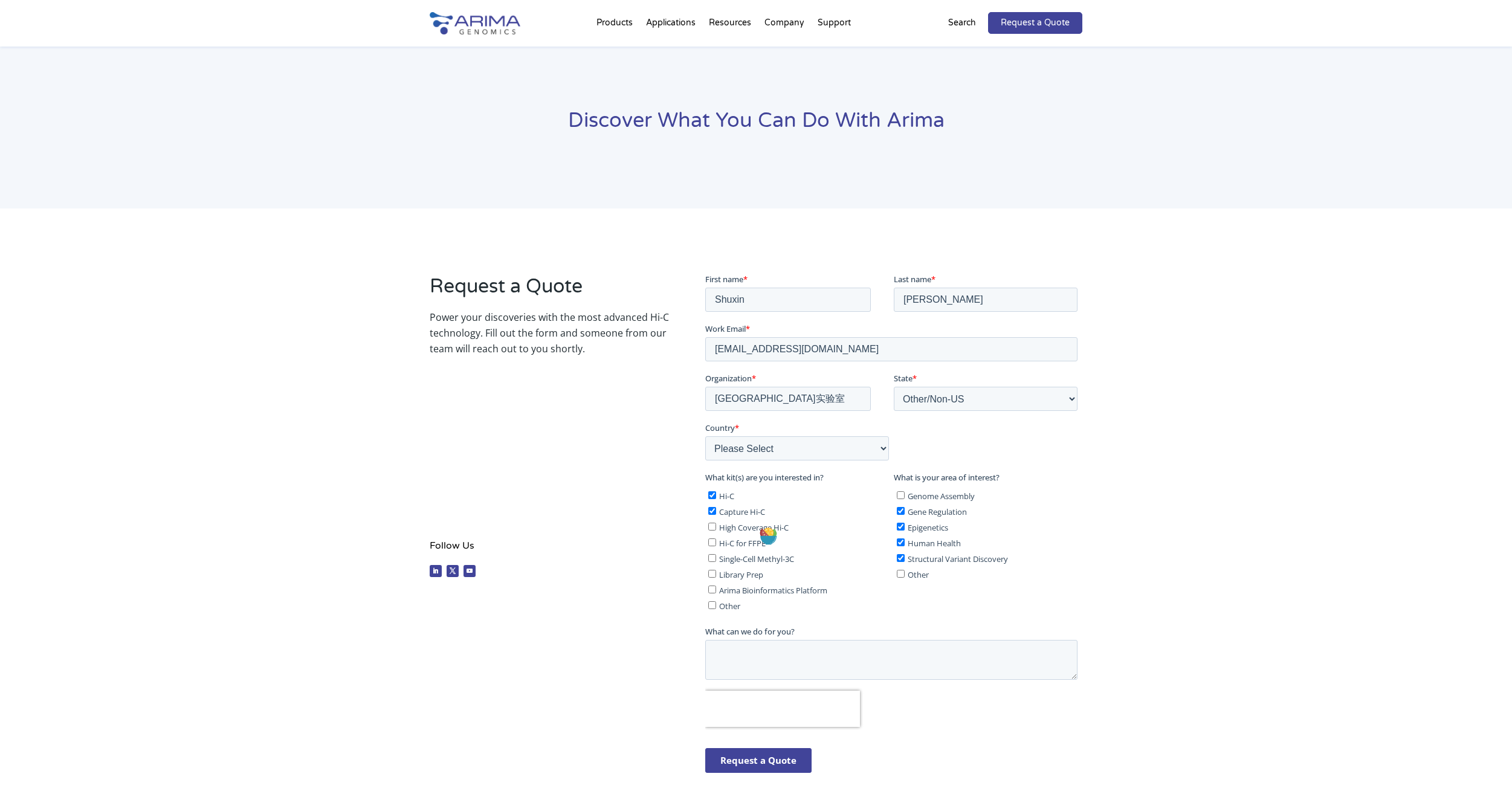
click at [716, 555] on input "Single-Cell Methyl-3C" at bounding box center [712, 558] width 8 height 8
checkbox input "true"
click at [744, 573] on span "Library Prep" at bounding box center [741, 574] width 44 height 11
click at [716, 573] on input "Library Prep" at bounding box center [712, 573] width 8 height 8
checkbox input "true"
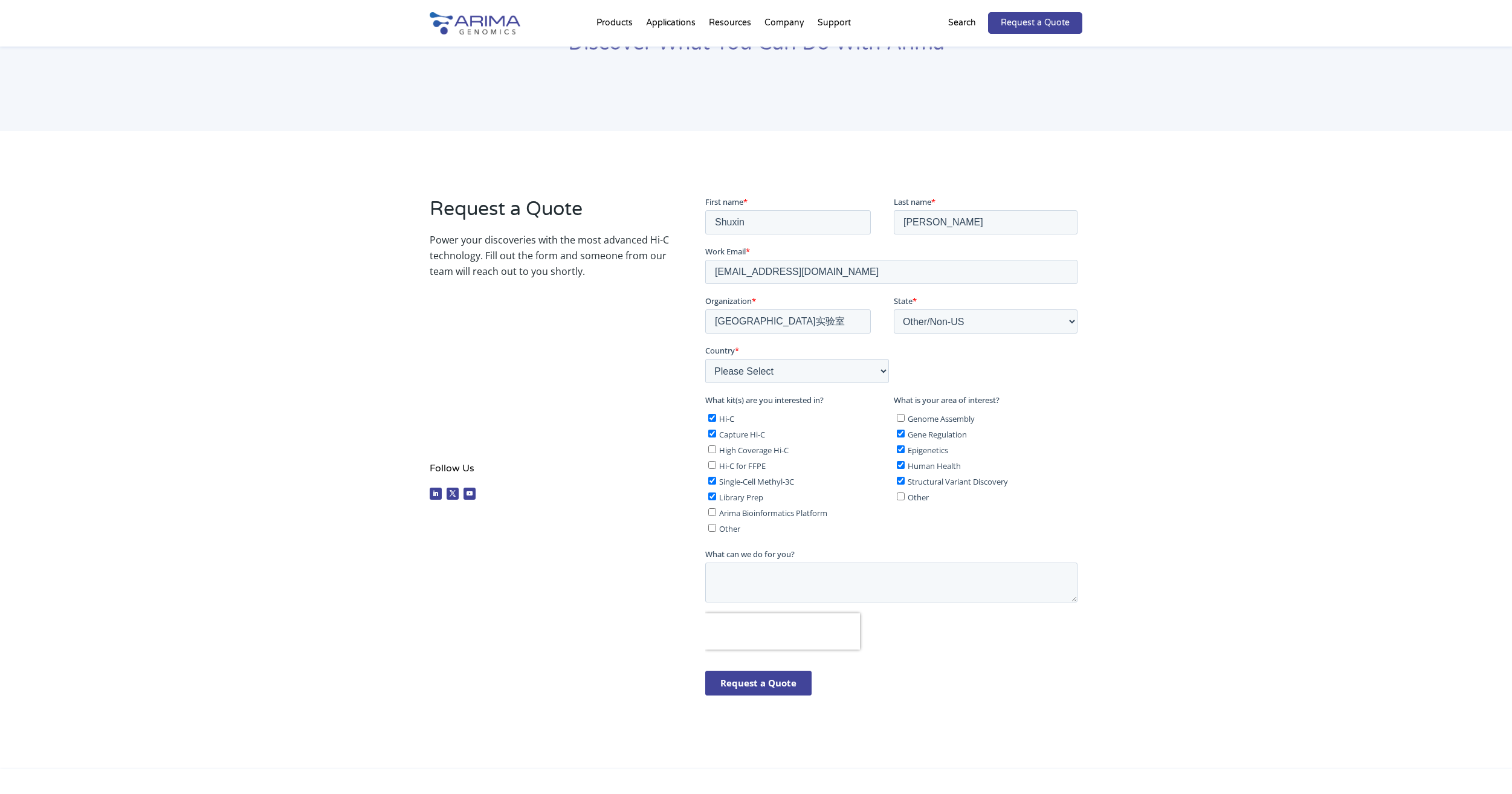
scroll to position [125, 0]
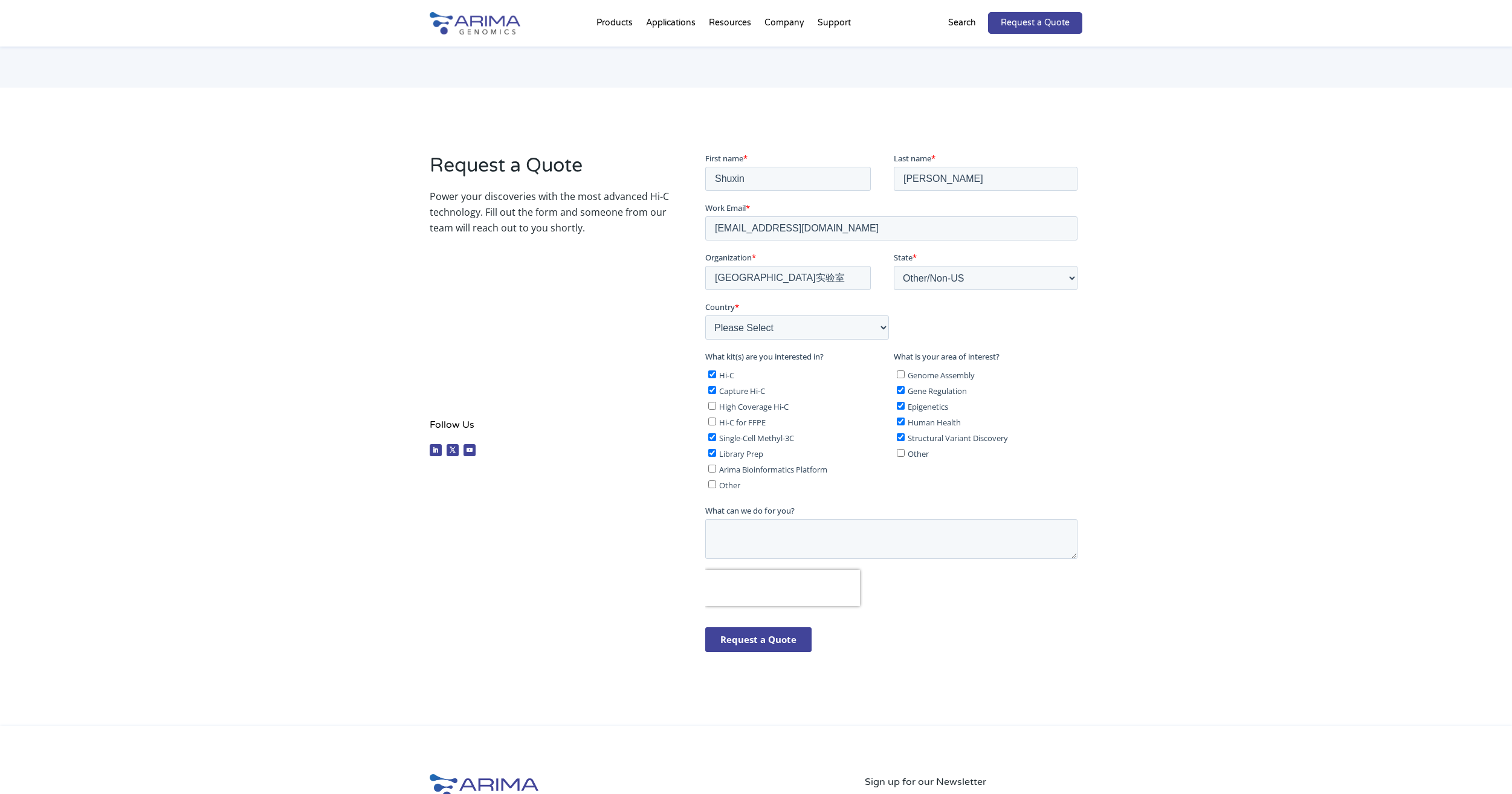
click at [794, 647] on input "Request a Quote" at bounding box center [758, 639] width 106 height 25
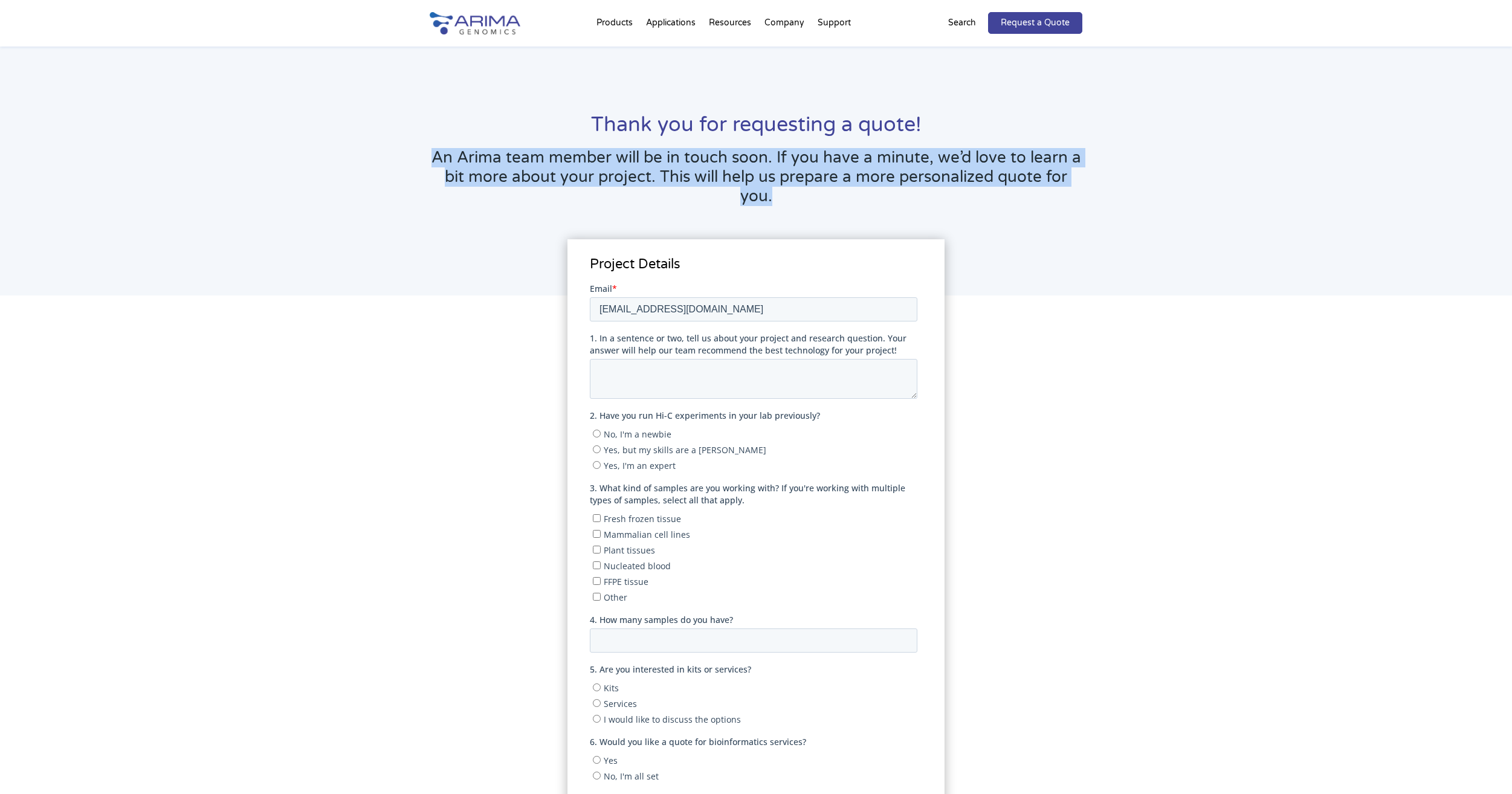
drag, startPoint x: 431, startPoint y: 157, endPoint x: 800, endPoint y: 205, distance: 372.1
click at [800, 205] on h3 "An Arima team member will be in touch soon. If you have a minute, we’d love to …" at bounding box center [756, 182] width 652 height 67
click at [814, 188] on icon at bounding box center [819, 192] width 17 height 9
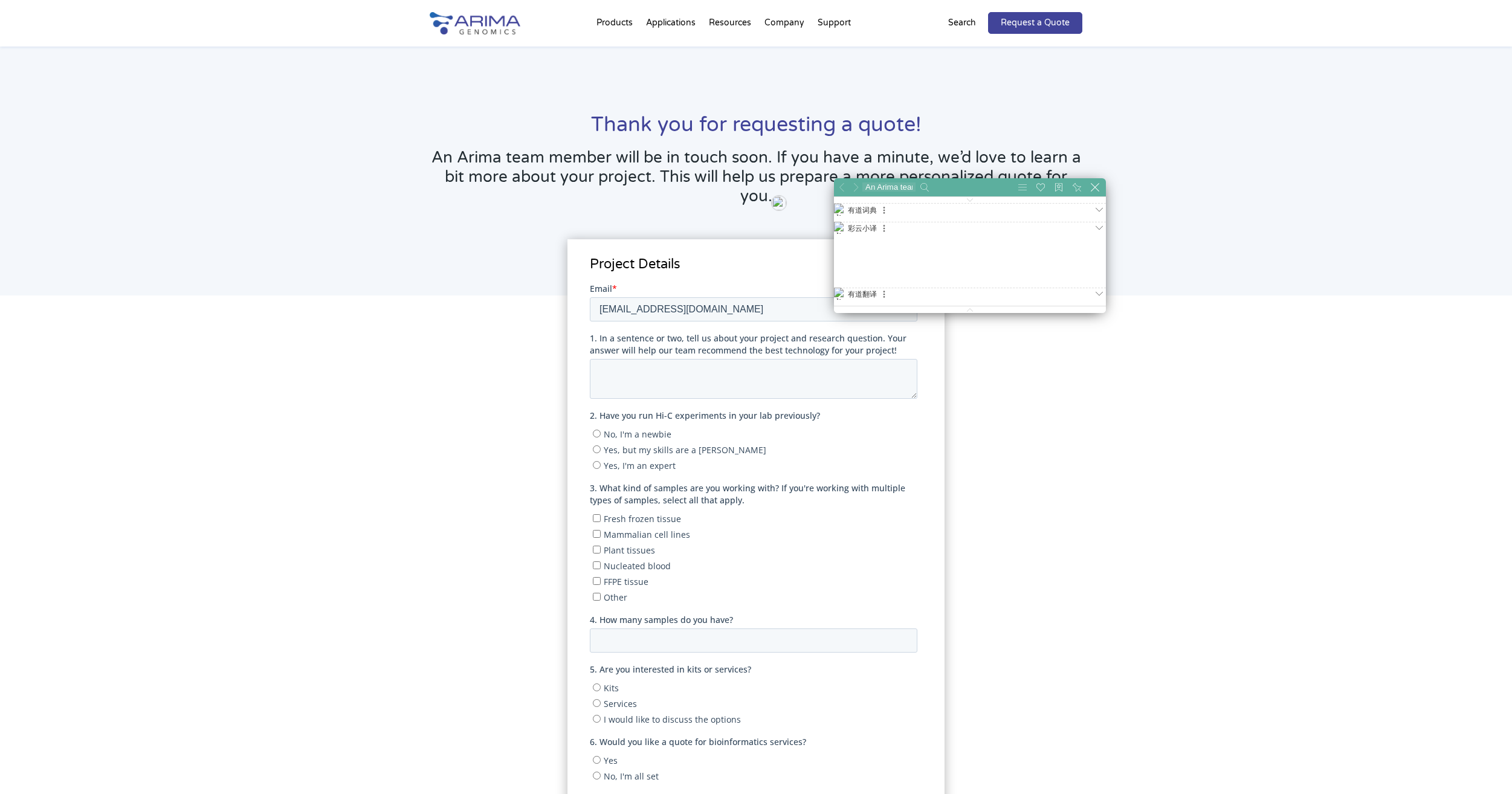
click at [976, 24] on p "Search" at bounding box center [962, 22] width 28 height 15
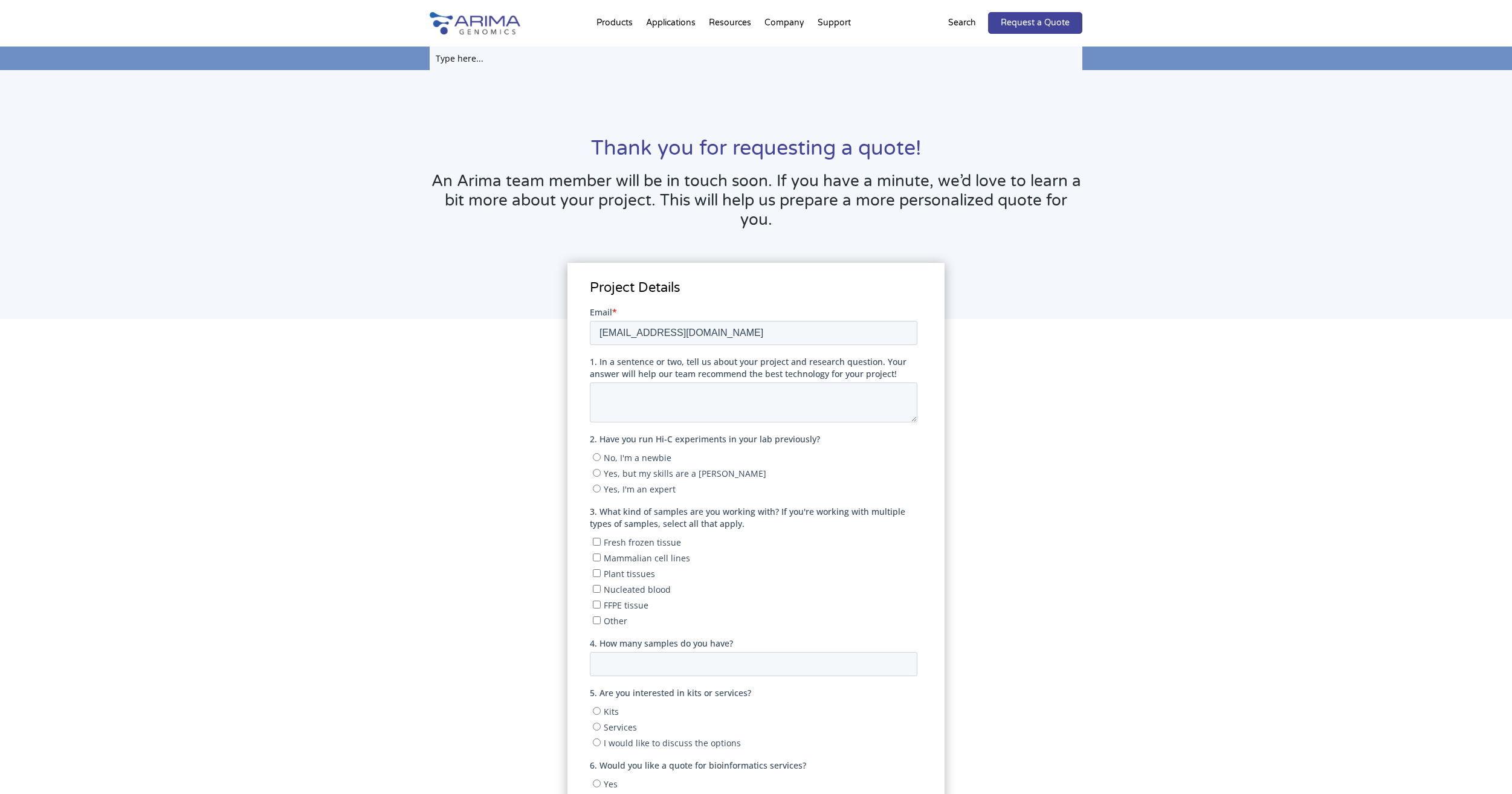
click at [747, 67] on input "text" at bounding box center [756, 58] width 652 height 24
paste input "A101040"
type input "A101040"
click at [1044, 21] on link "Request a Quote" at bounding box center [1035, 23] width 94 height 22
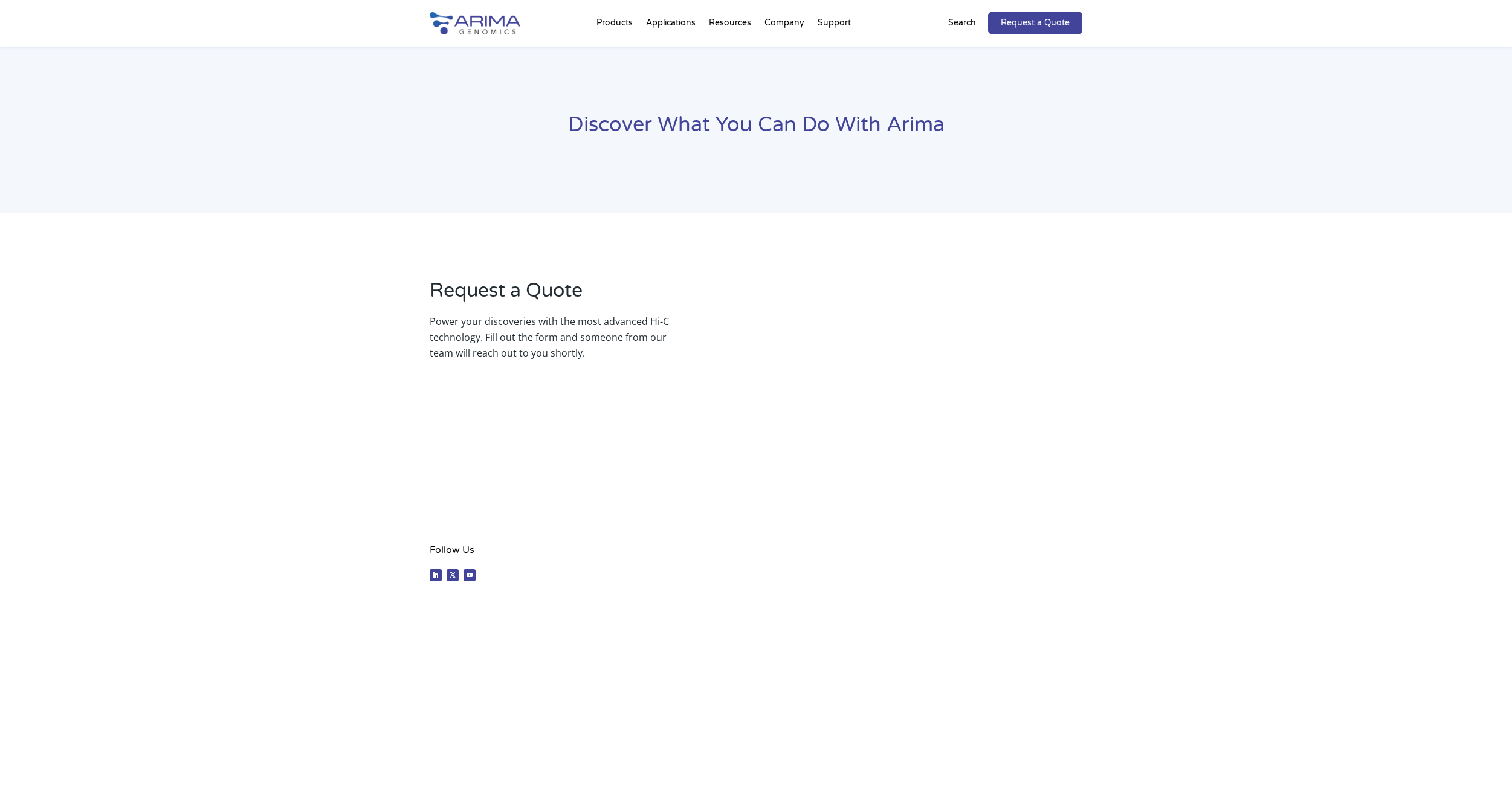
select select "Other/Non-US"
select select "[GEOGRAPHIC_DATA]"
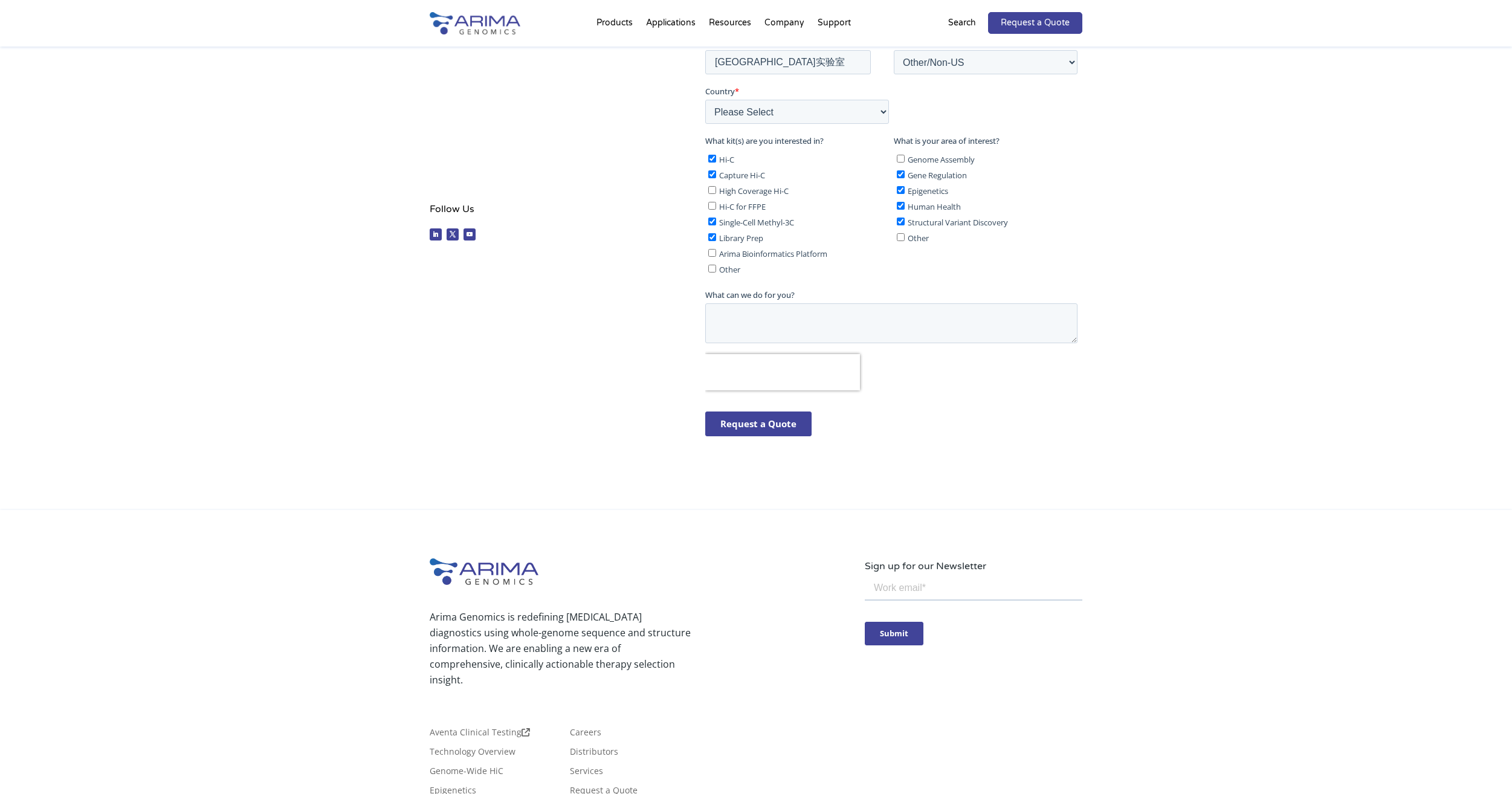
scroll to position [461, 0]
